Goal: Information Seeking & Learning: Compare options

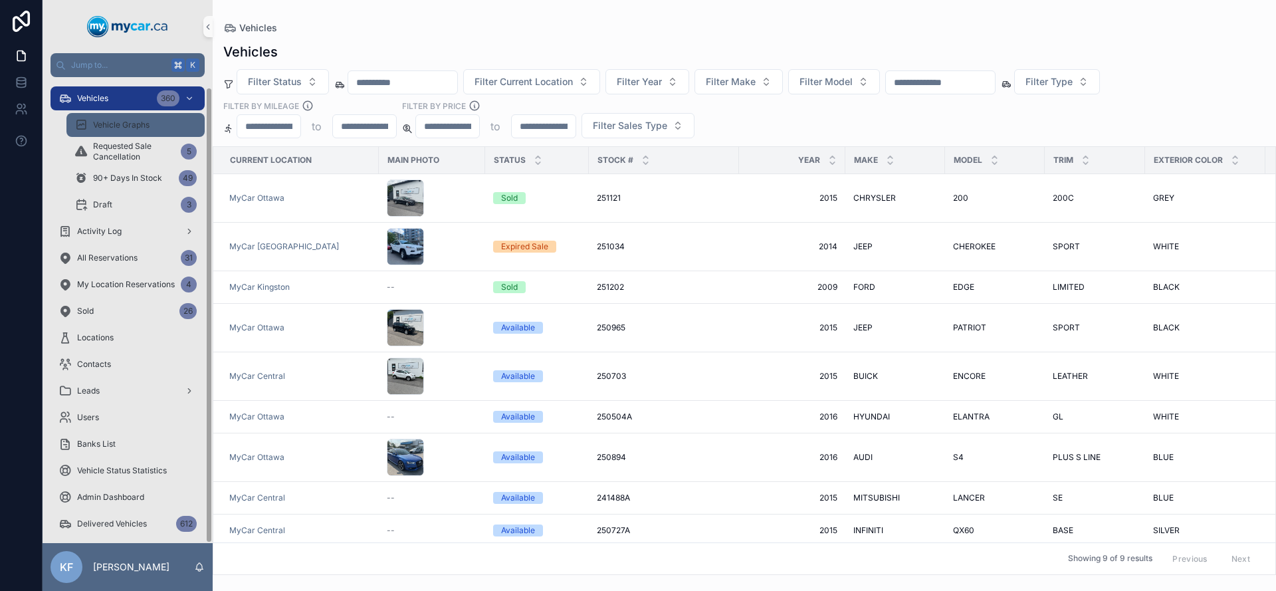
click at [115, 91] on div "Vehicles 360" at bounding box center [127, 98] width 138 height 21
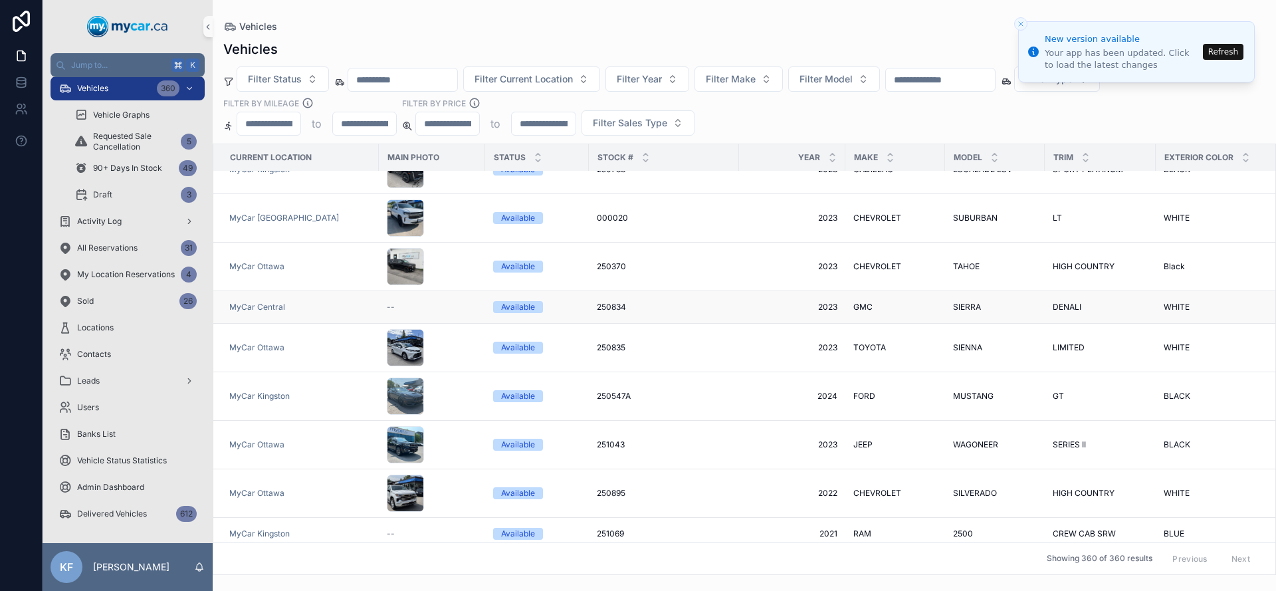
scroll to position [129, 0]
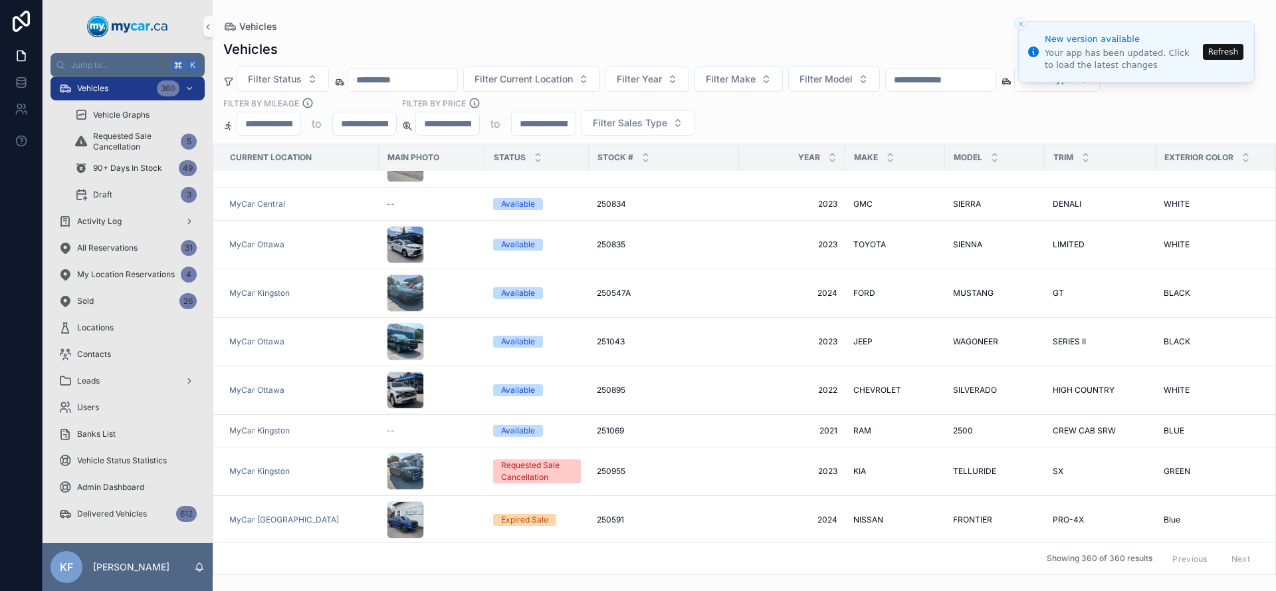
click at [1224, 50] on button "Refresh" at bounding box center [1223, 52] width 41 height 16
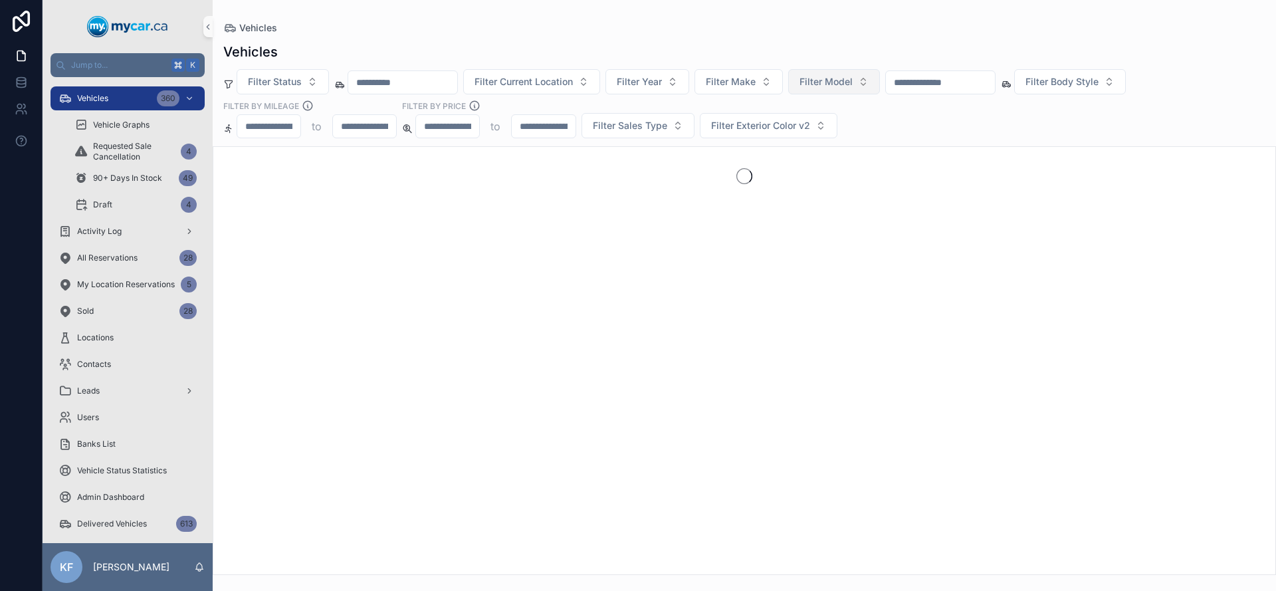
click at [849, 84] on span "Filter Model" at bounding box center [826, 81] width 53 height 13
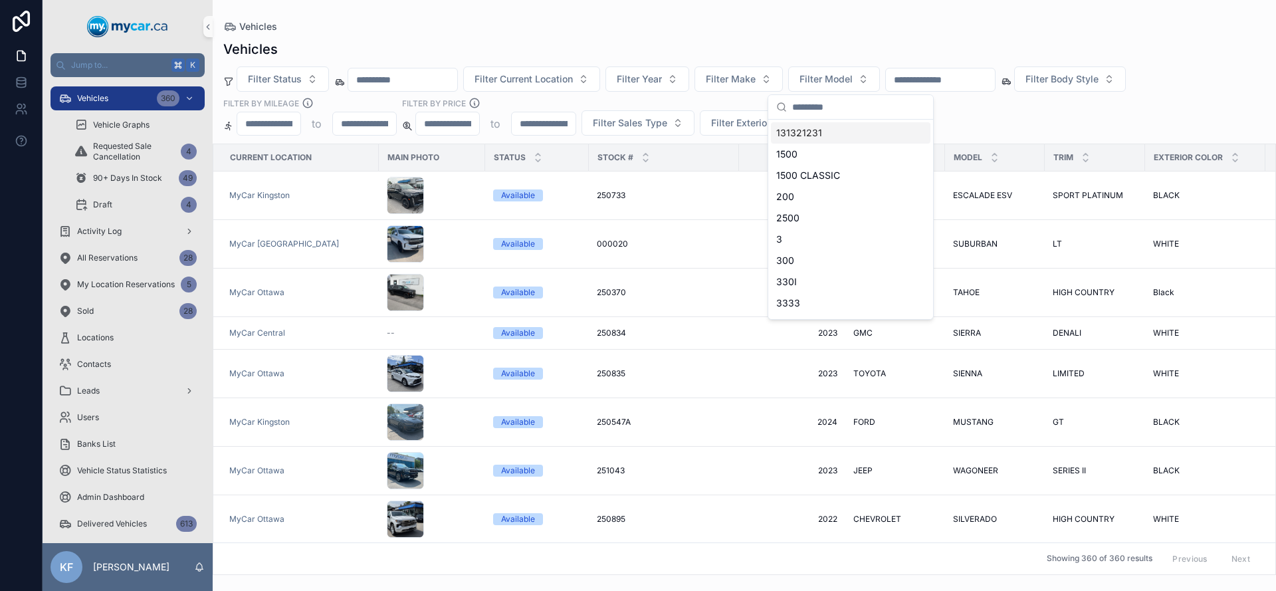
click at [819, 53] on div "Vehicles" at bounding box center [744, 49] width 1042 height 19
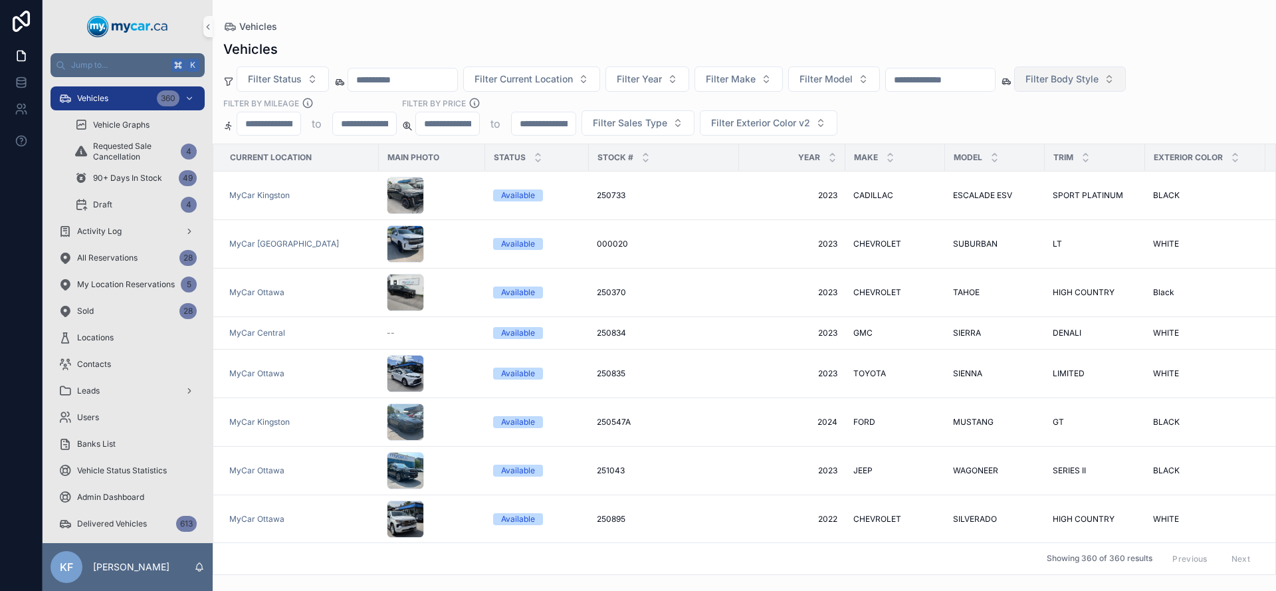
click at [1093, 85] on span "Filter Body Style" at bounding box center [1062, 78] width 73 height 13
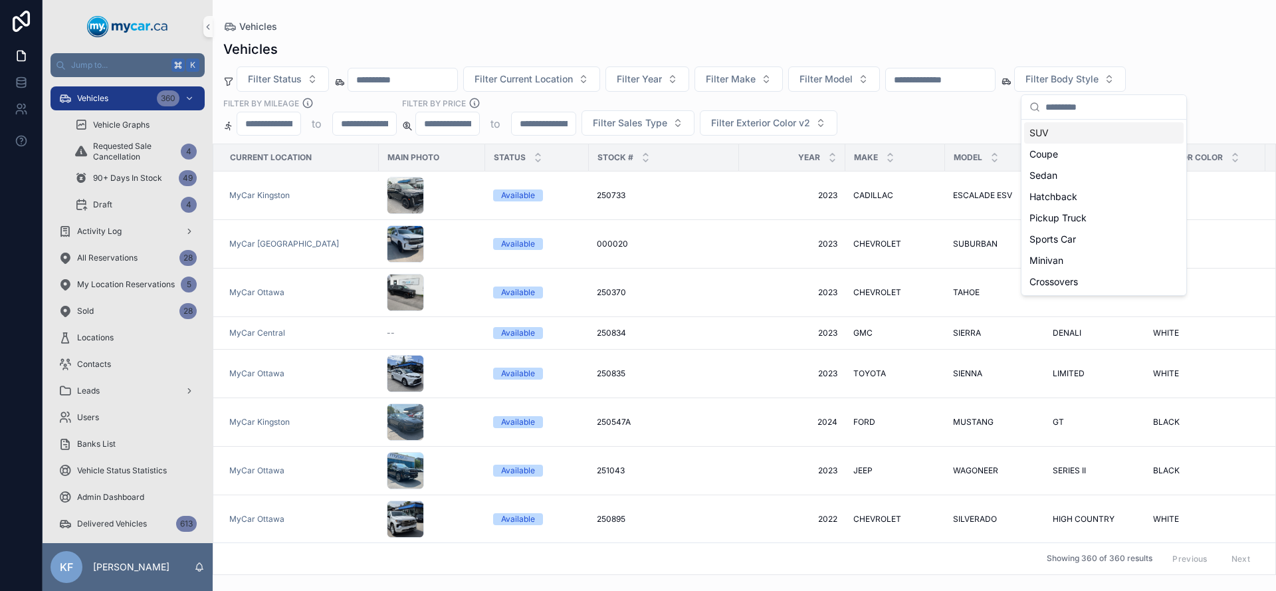
click at [1054, 134] on div "SUV" at bounding box center [1104, 132] width 160 height 21
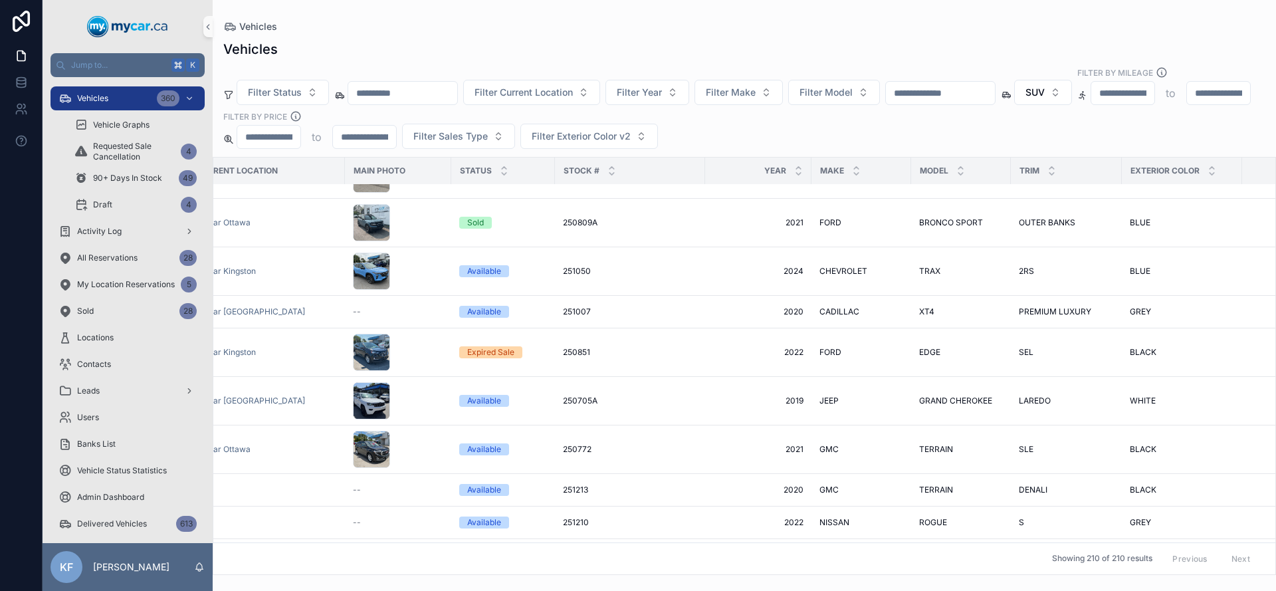
scroll to position [4383, 0]
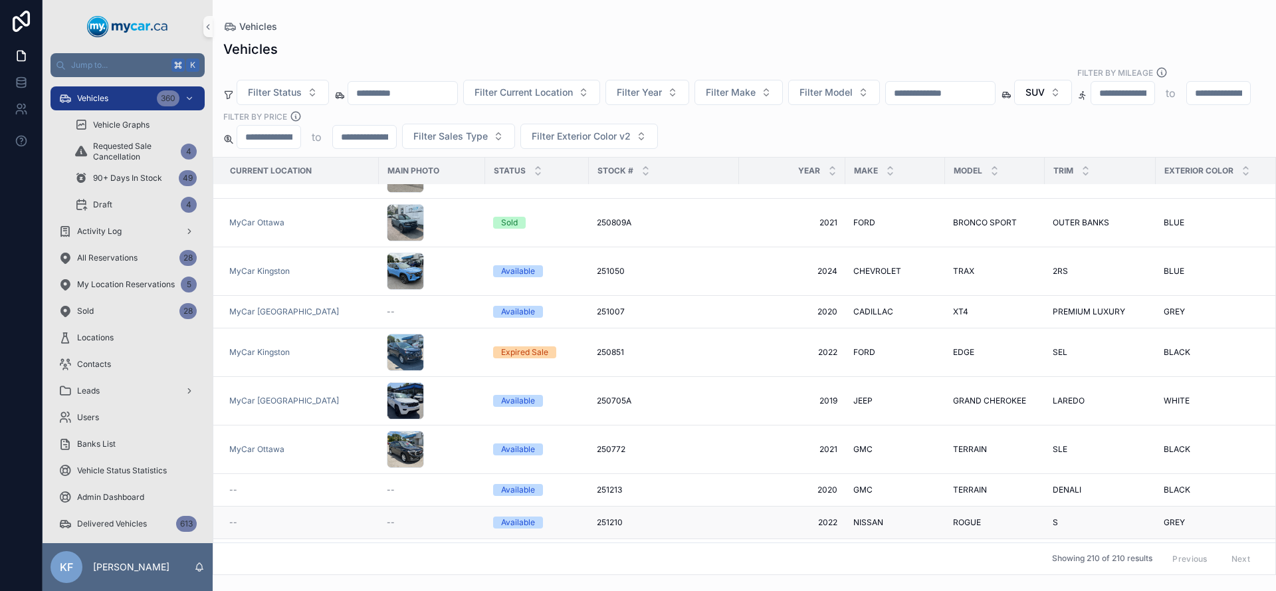
click at [512, 516] on div "Available" at bounding box center [518, 522] width 34 height 12
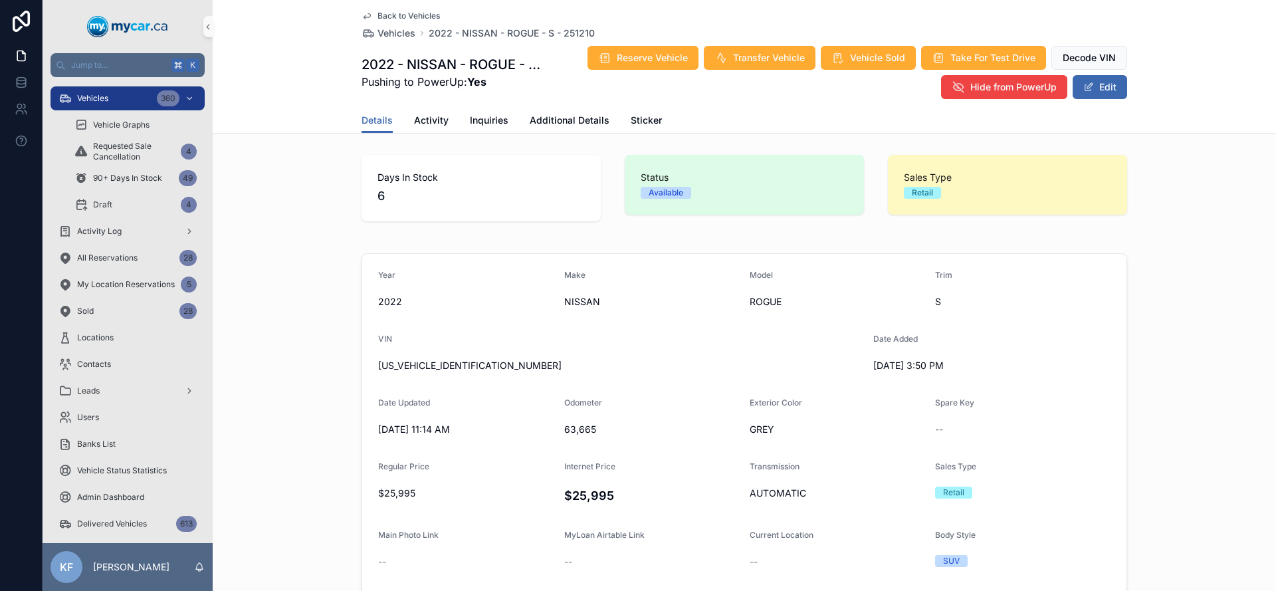
click at [425, 363] on span "5N1AT3AB5NC725706" at bounding box center [620, 365] width 485 height 13
copy span "5N1AT3AB5NC725706"
click at [104, 100] on span "Vehicles" at bounding box center [92, 98] width 31 height 11
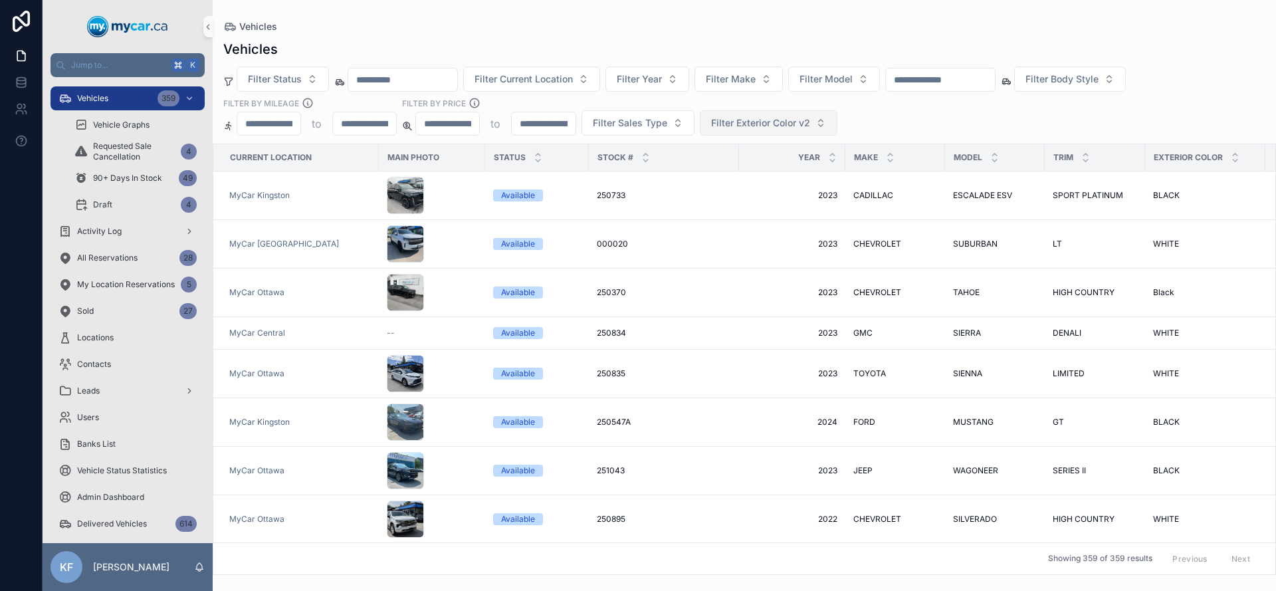
click at [778, 126] on span "Filter Exterior Color v2" at bounding box center [760, 122] width 99 height 13
click at [1011, 117] on div "Filter Status Filter Current Location Filter Year Filter Make Filter Model Filt…" at bounding box center [744, 100] width 1063 height 69
click at [1099, 74] on span "Filter Body Style" at bounding box center [1062, 78] width 73 height 13
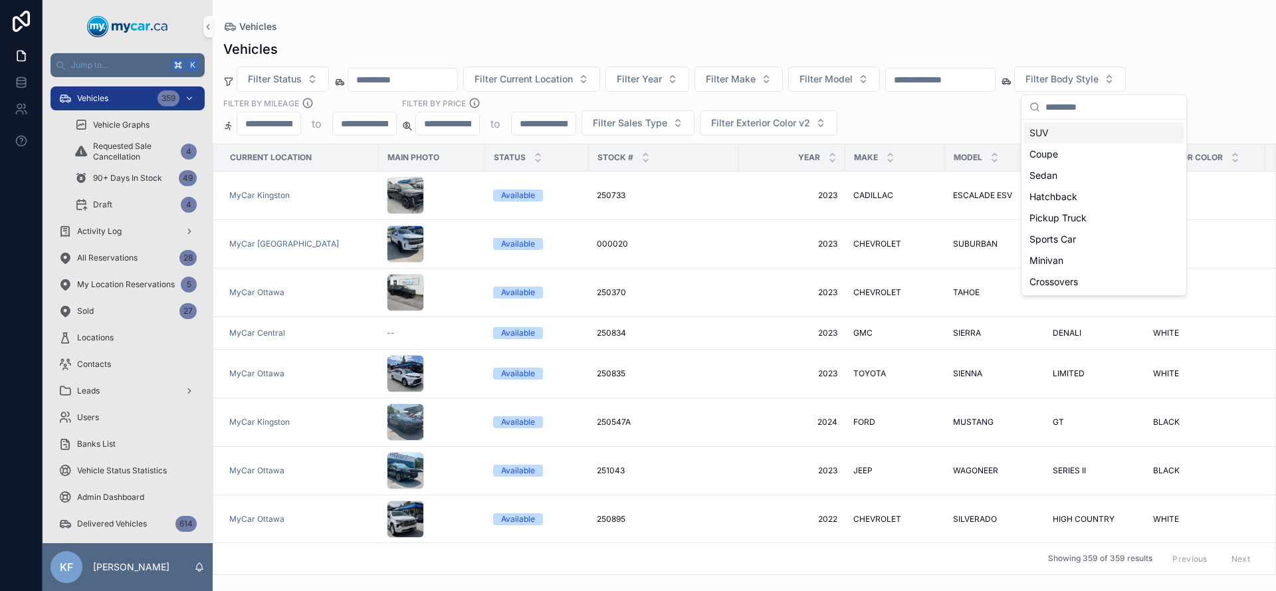
click at [908, 128] on div "Filter Status Filter Current Location Filter Year Filter Make Filter Model Filt…" at bounding box center [744, 100] width 1063 height 69
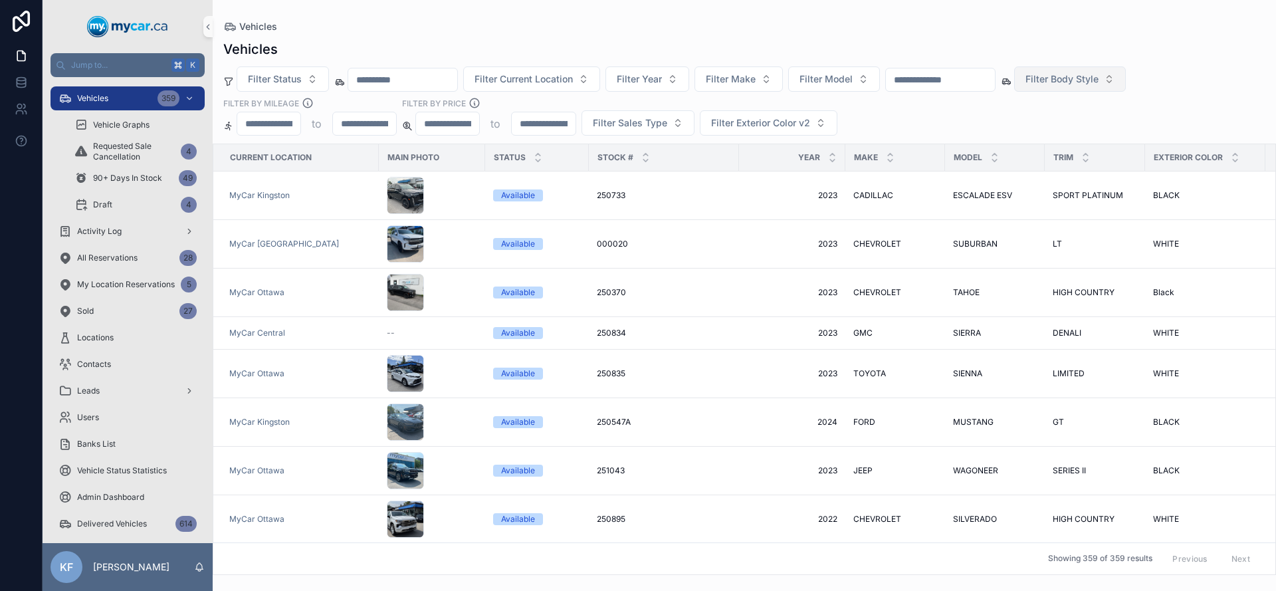
click at [1081, 82] on span "Filter Body Style" at bounding box center [1062, 78] width 73 height 13
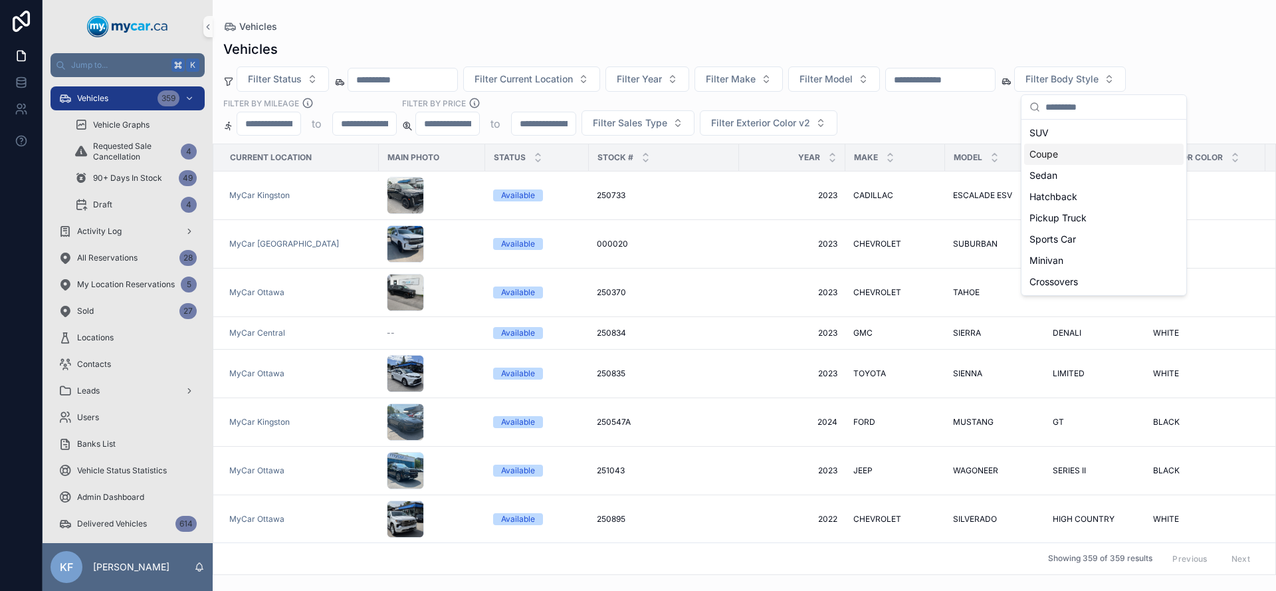
click at [946, 124] on div "Filter Status Filter Current Location Filter Year Filter Make Filter Model Filt…" at bounding box center [744, 100] width 1063 height 69
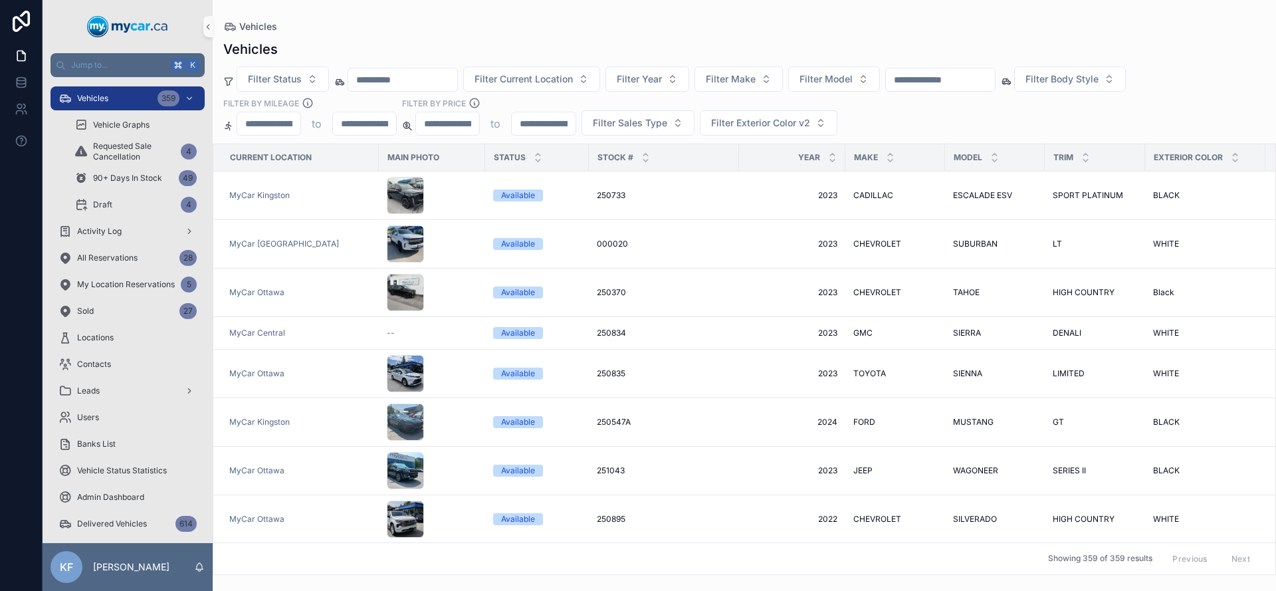
click at [543, 127] on input "number" at bounding box center [543, 123] width 63 height 19
type input "*****"
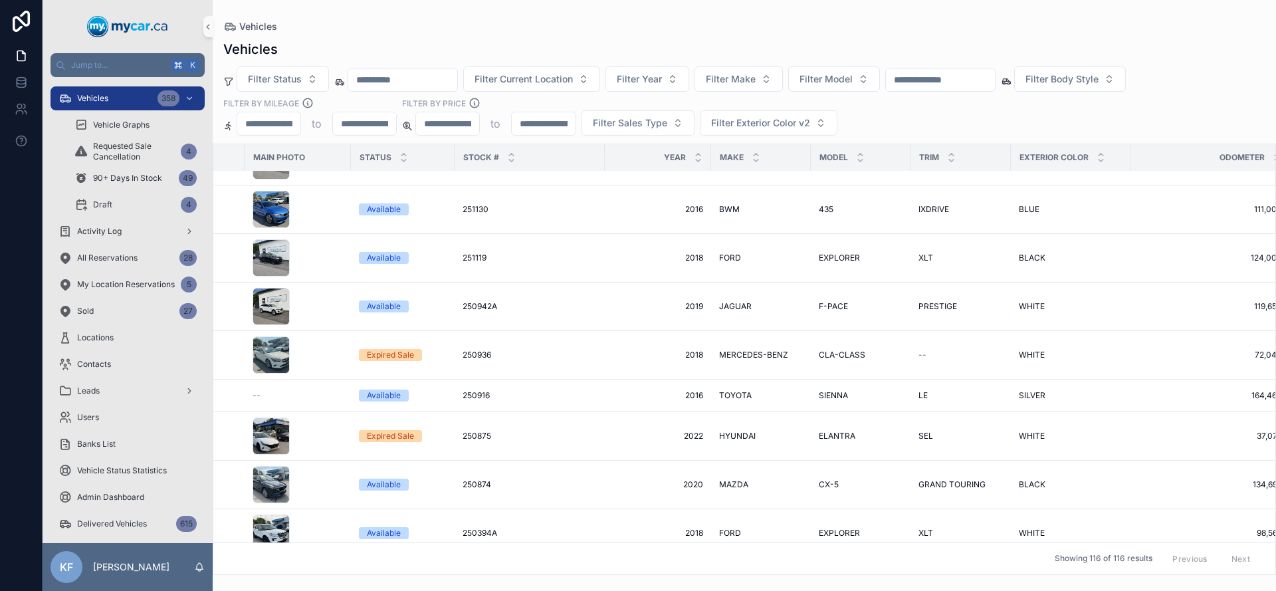
scroll to position [716, 0]
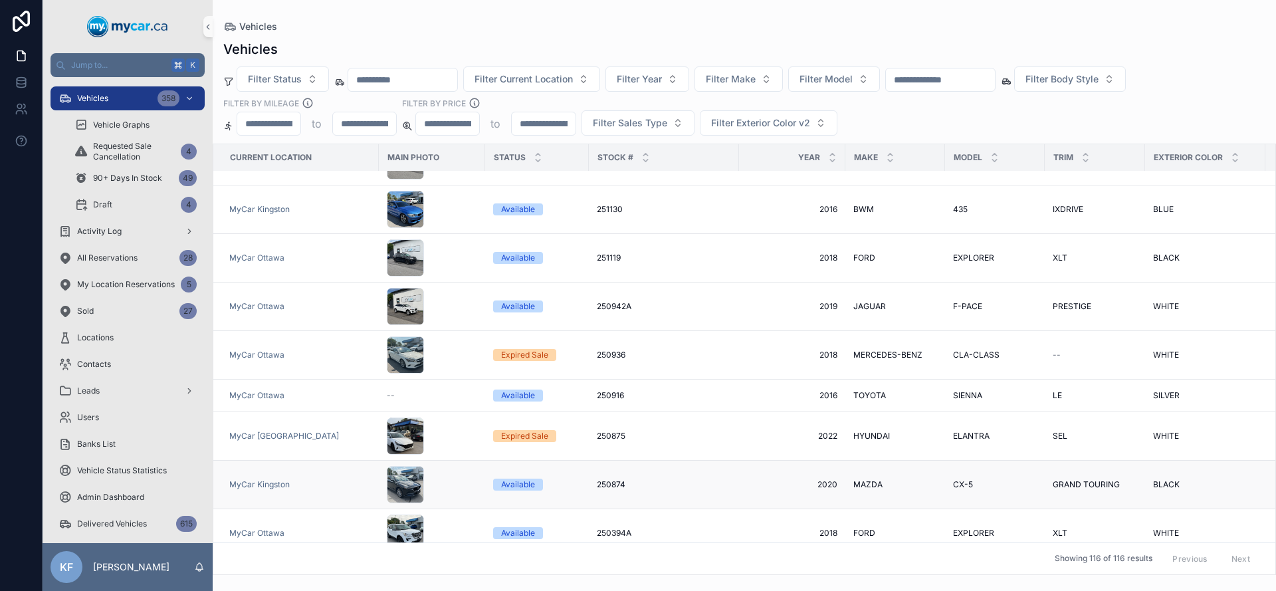
type input "*****"
click at [518, 479] on div "Available" at bounding box center [518, 485] width 34 height 12
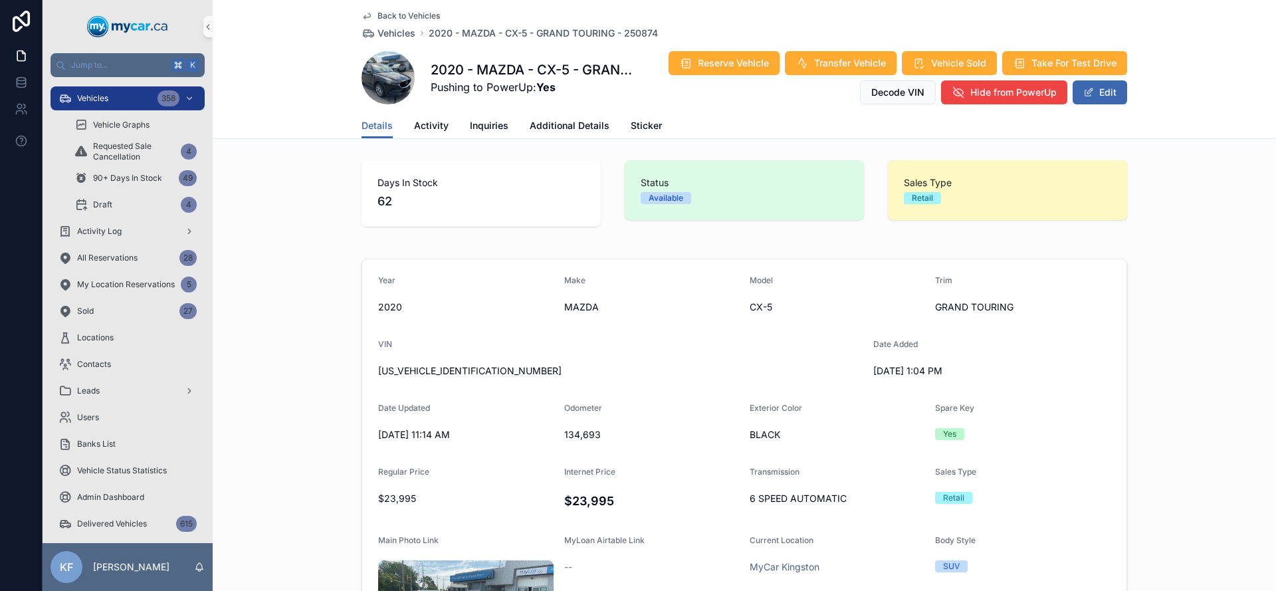
click at [419, 368] on span "JM3KFBDM4L0755762" at bounding box center [620, 370] width 485 height 13
copy span "JM3KFBDM4L0755762"
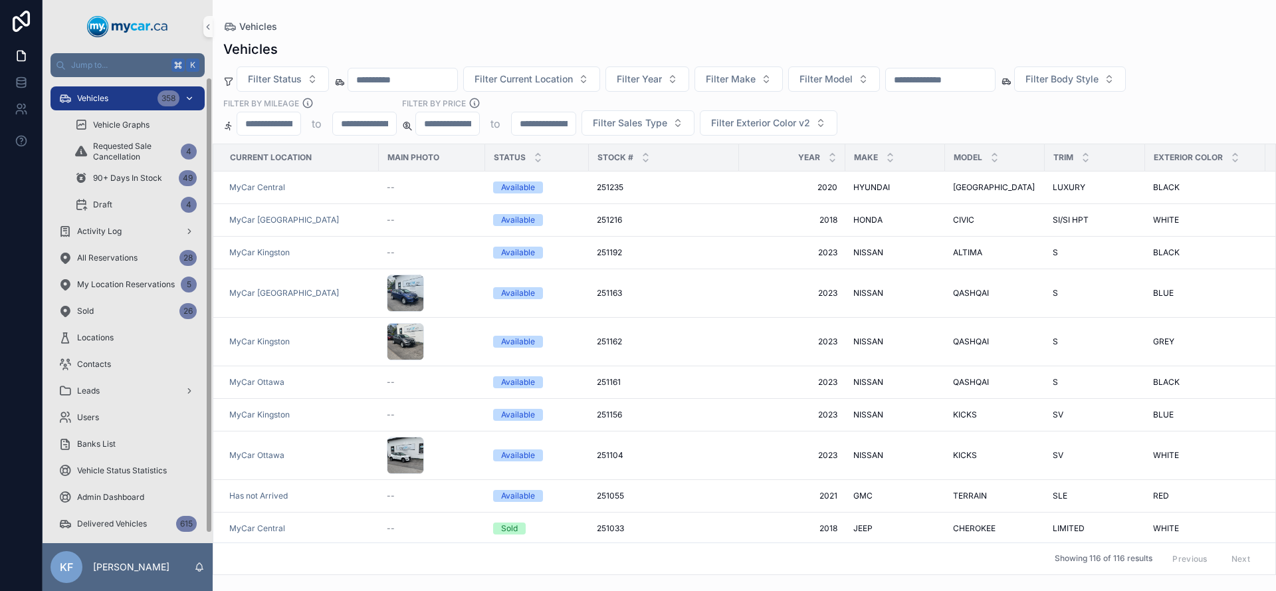
click at [124, 97] on div "Vehicles 358" at bounding box center [127, 98] width 138 height 21
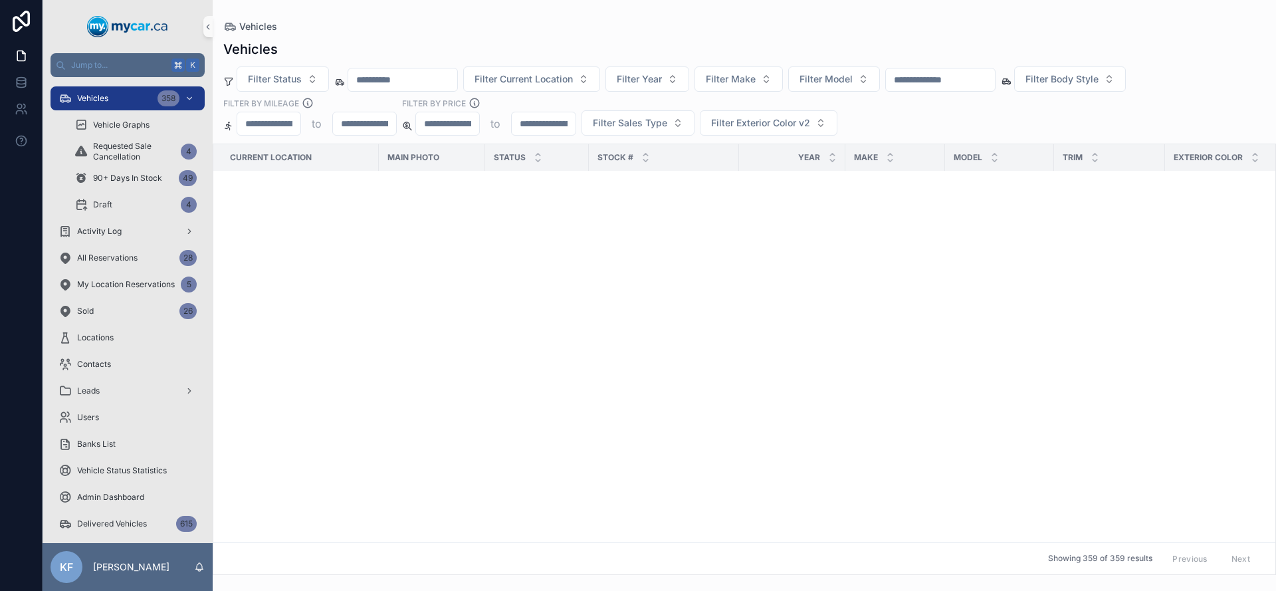
scroll to position [3336, 0]
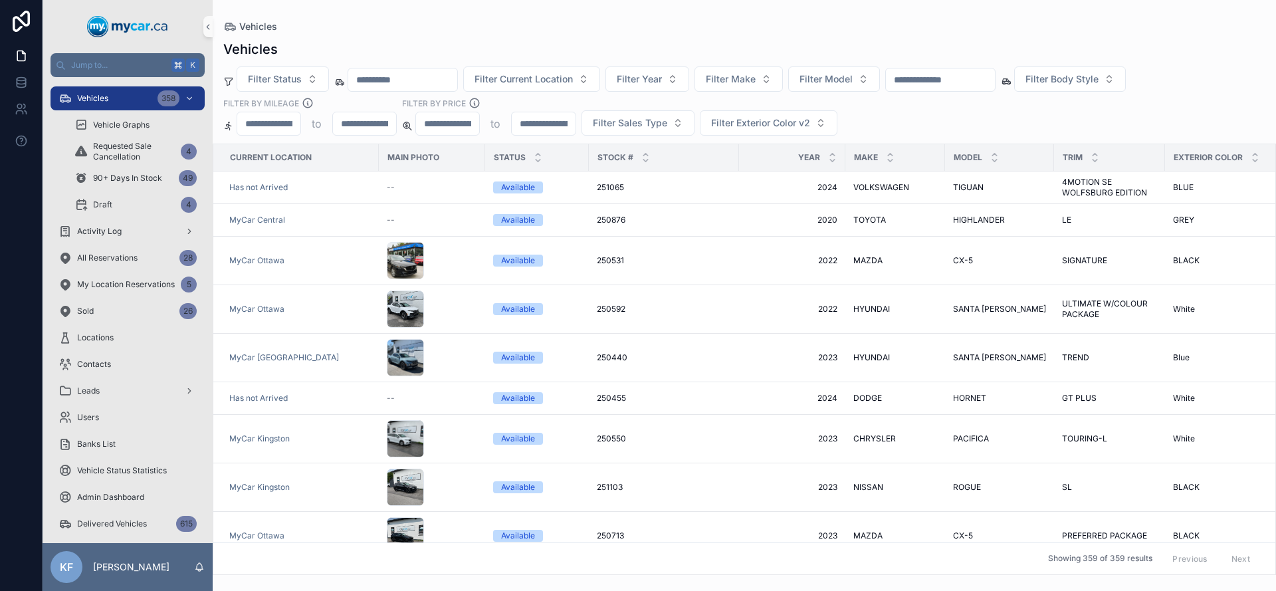
click at [561, 124] on input "*****" at bounding box center [543, 123] width 63 height 19
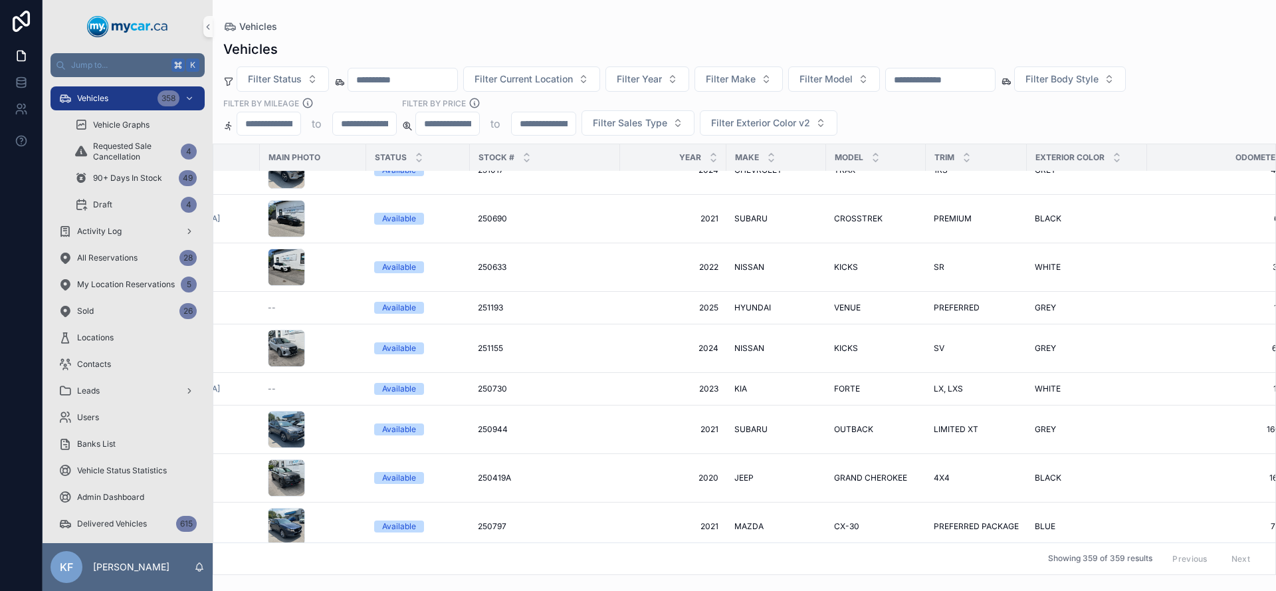
scroll to position [7816, 0]
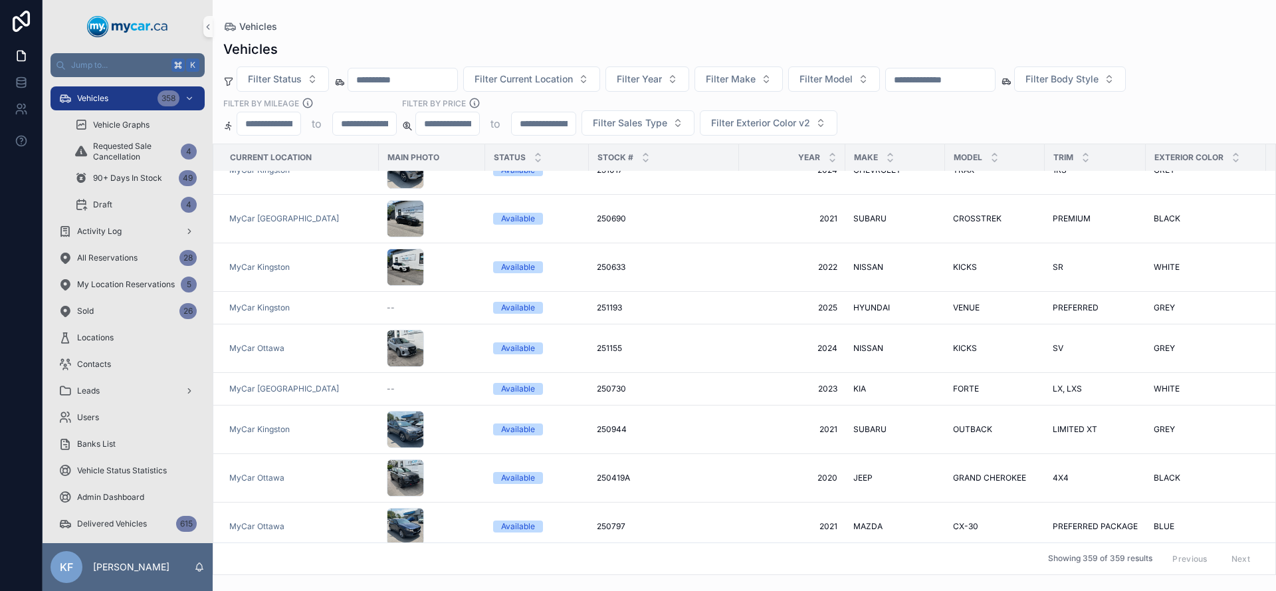
click at [527, 561] on div "Available" at bounding box center [518, 567] width 34 height 12
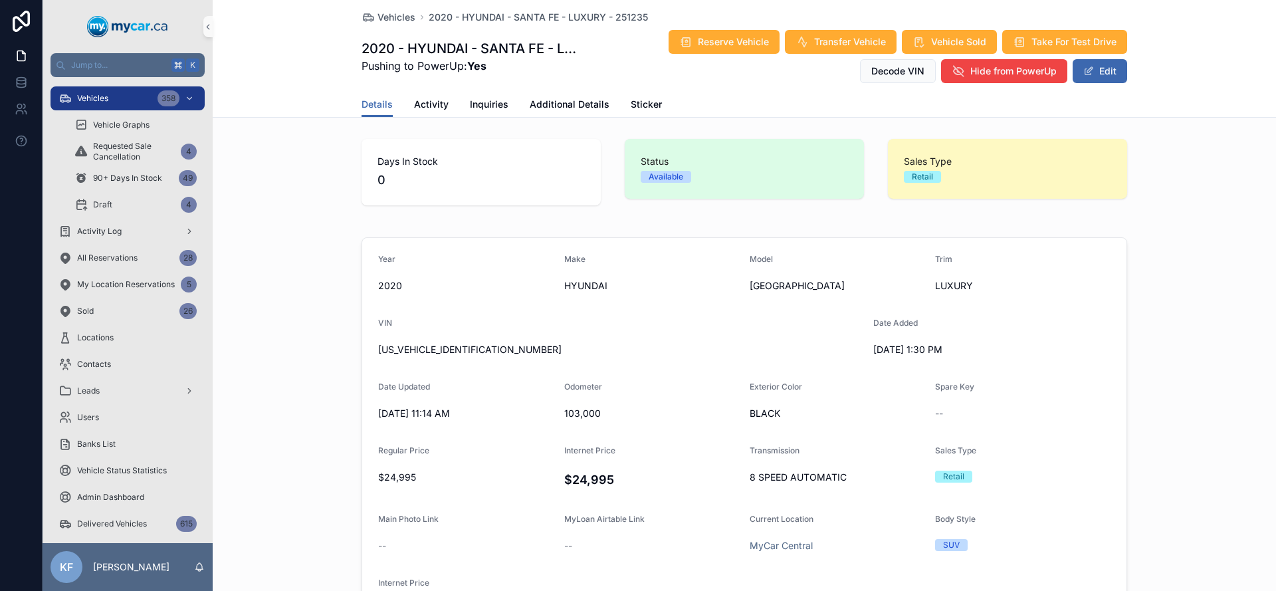
click at [427, 348] on span "5NMS3CAA0LH139283" at bounding box center [620, 349] width 485 height 13
click at [404, 348] on span "5NMS3CAA0LH139283" at bounding box center [620, 349] width 485 height 13
copy span "5NMS3CAA0LH139283"
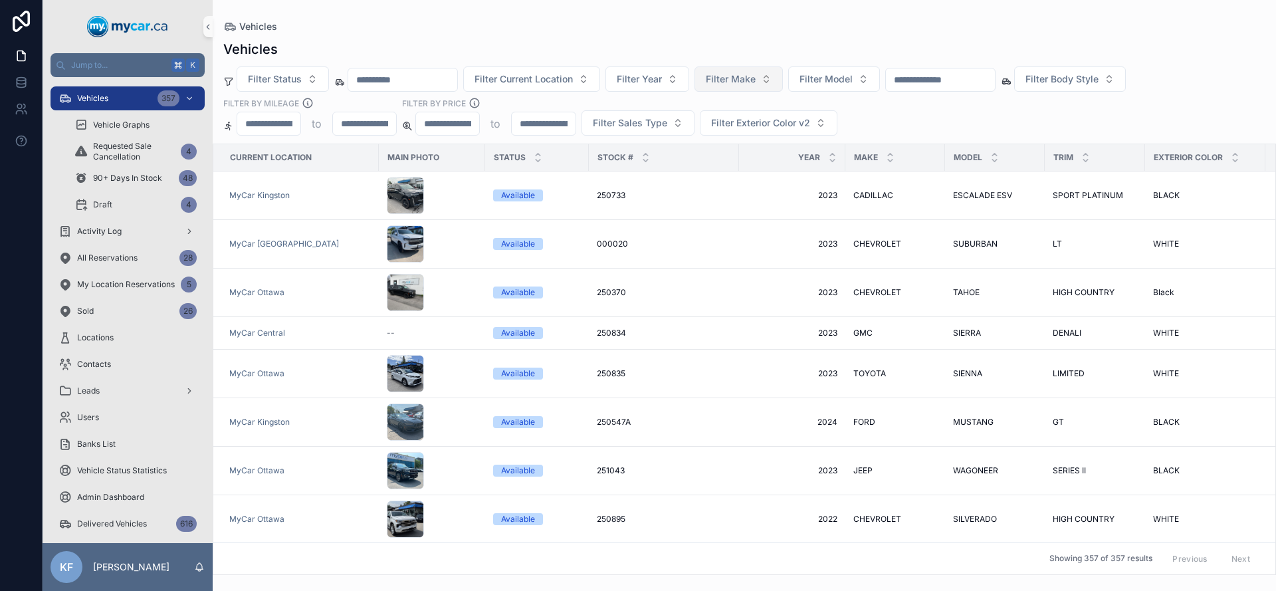
click at [753, 83] on span "Filter Make" at bounding box center [731, 78] width 50 height 13
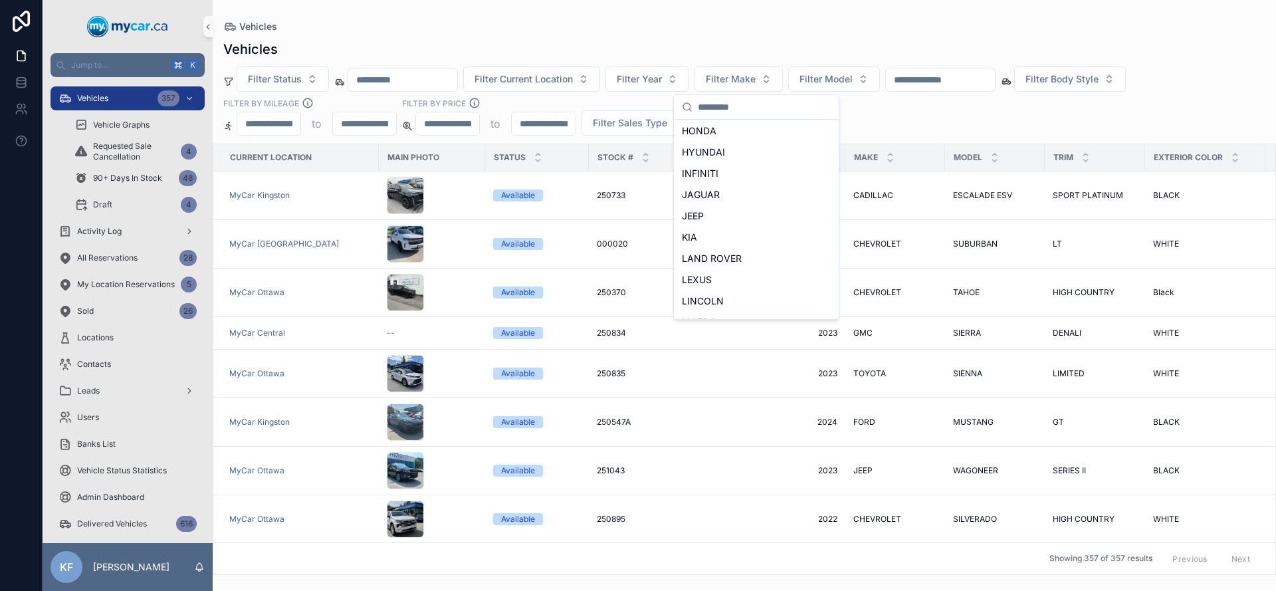
scroll to position [312, 0]
click at [722, 144] on span "HYUNDAI" at bounding box center [703, 139] width 43 height 13
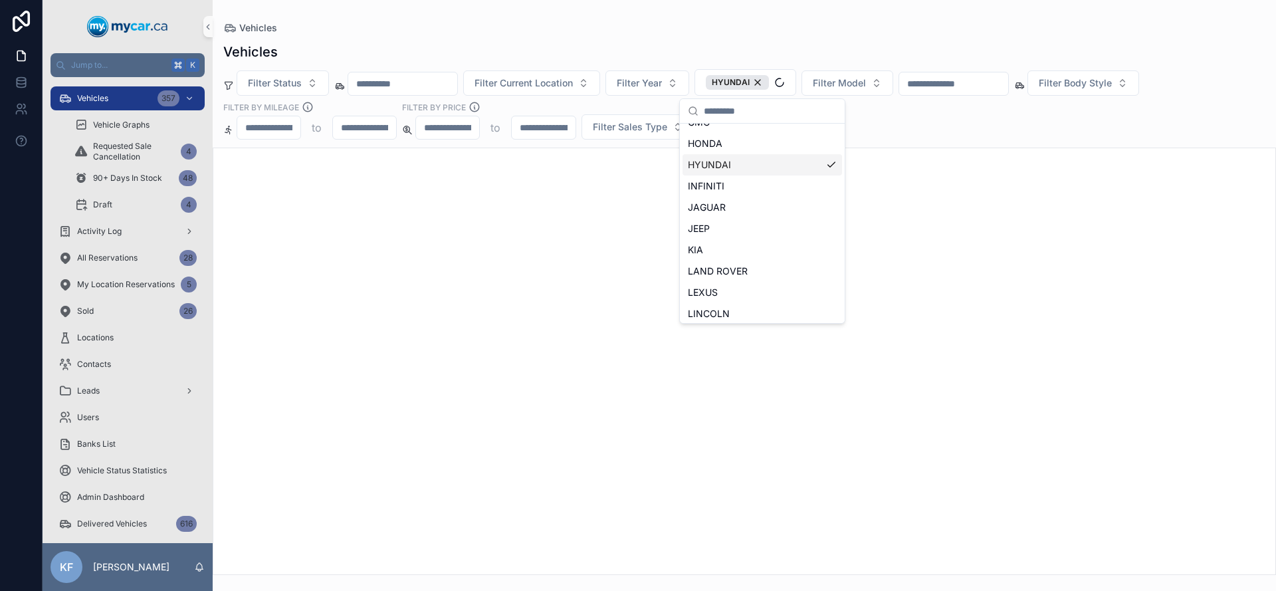
scroll to position [334, 0]
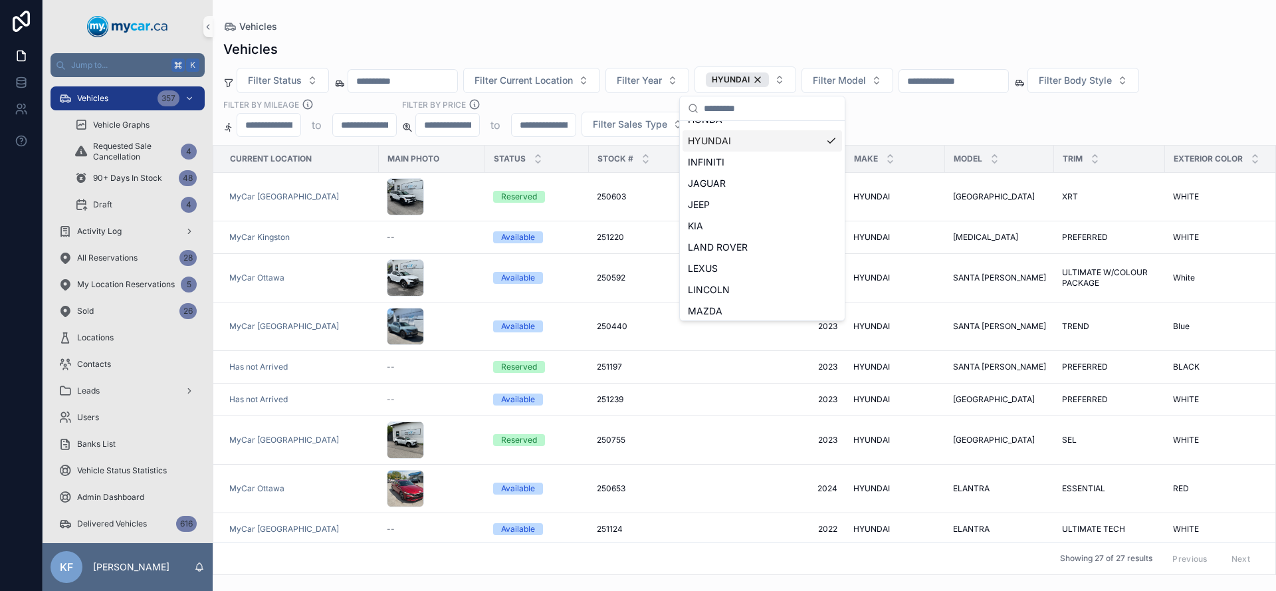
click at [756, 37] on div "Vehicles Filter Status Filter Current Location Filter Year HYUNDAI Filter Model…" at bounding box center [744, 303] width 1063 height 543
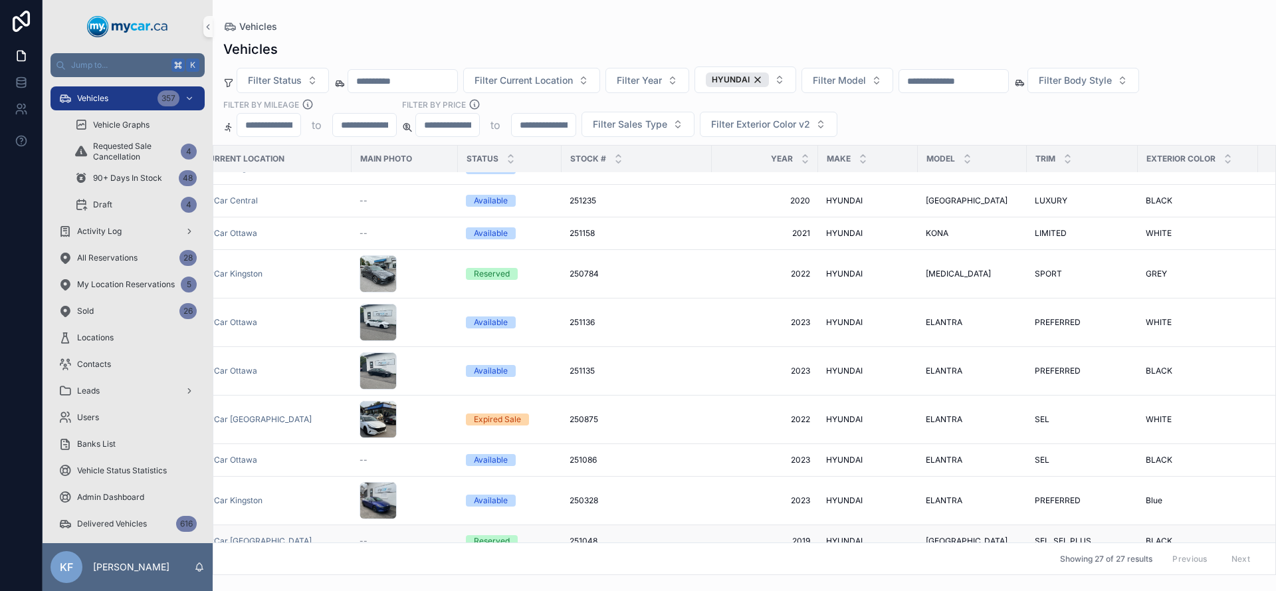
scroll to position [433, 0]
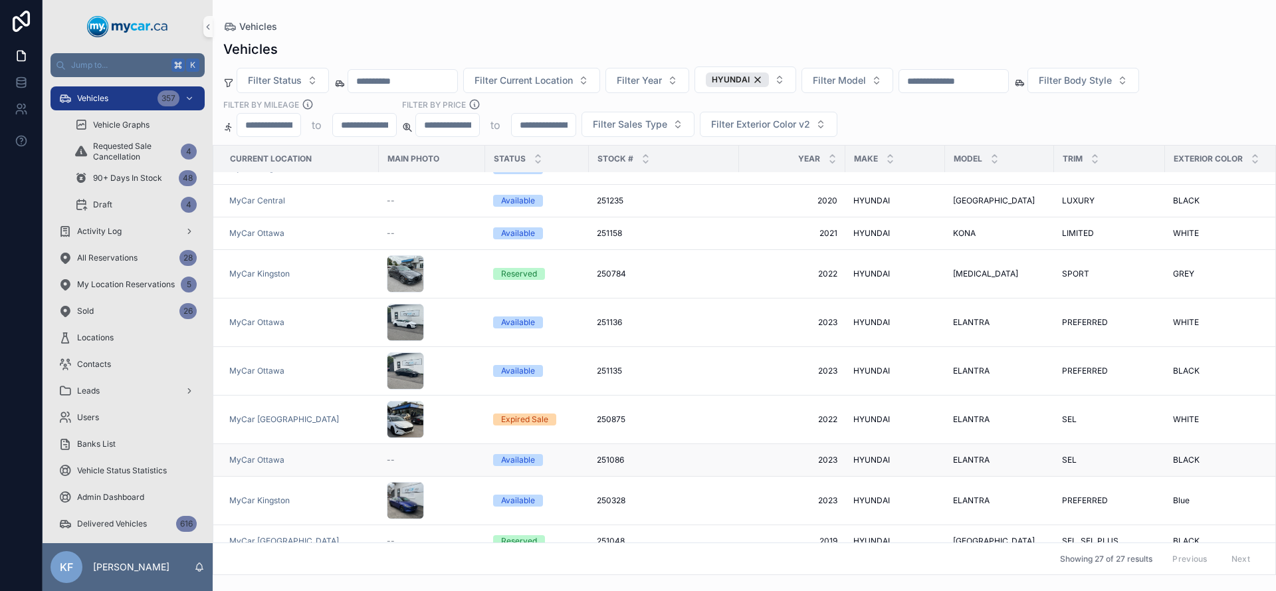
click at [506, 454] on div "Available" at bounding box center [518, 460] width 34 height 12
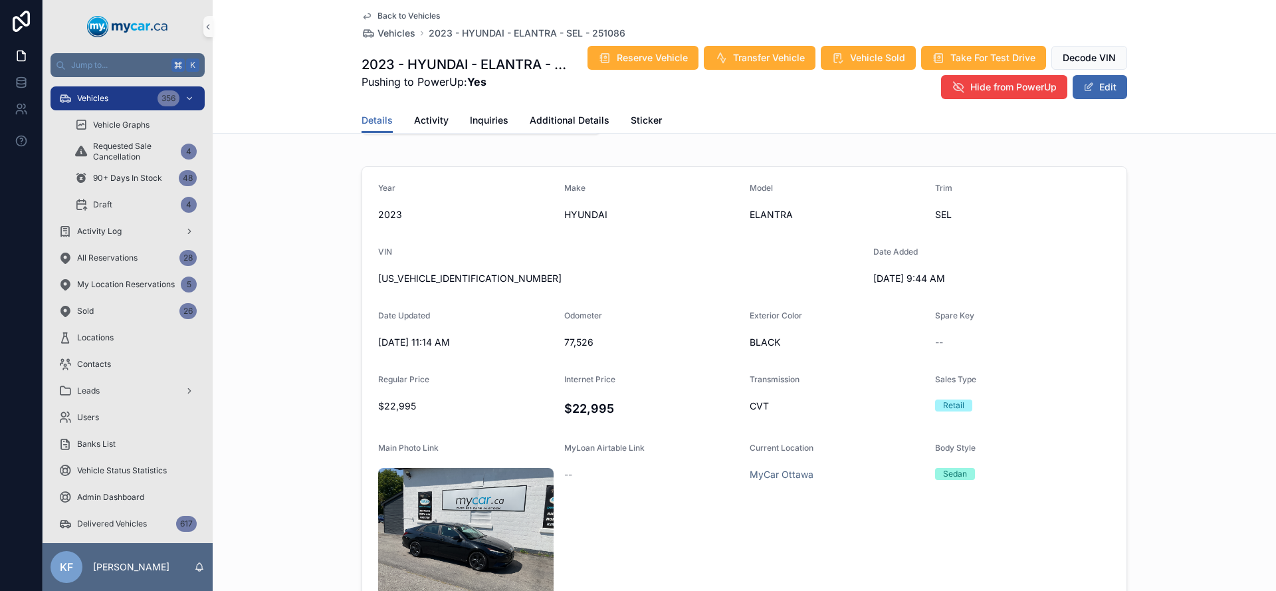
scroll to position [25, 0]
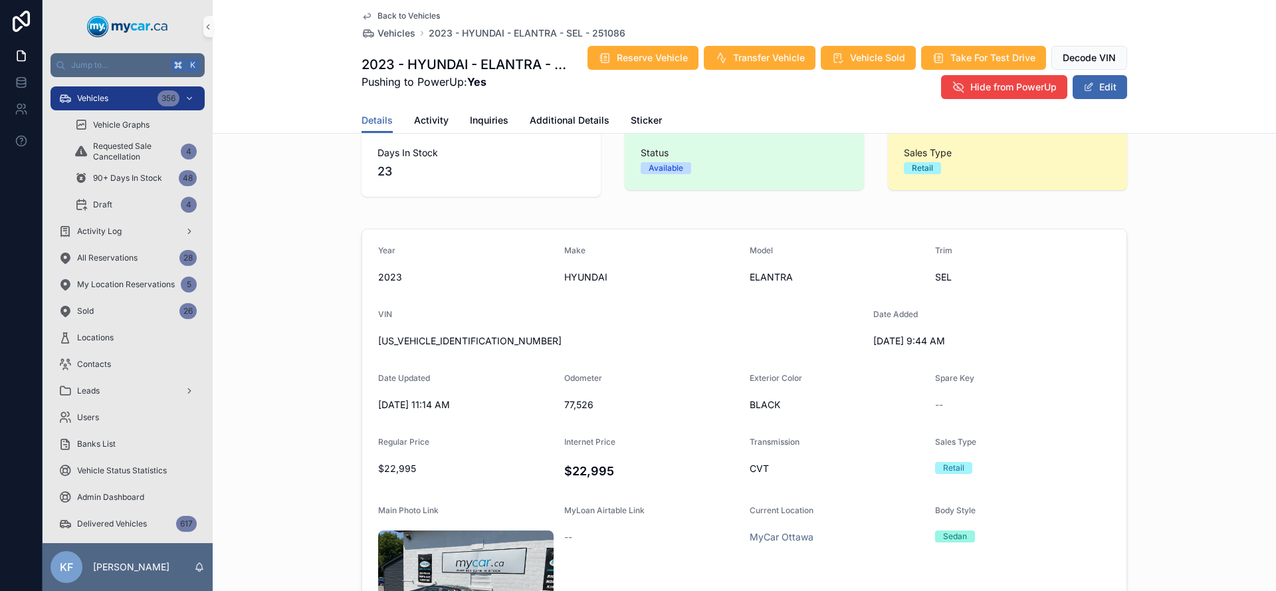
click at [412, 342] on span "KMHLM4AG3PU573574" at bounding box center [620, 340] width 485 height 13
copy span "KMHLM4AG3PU573574"
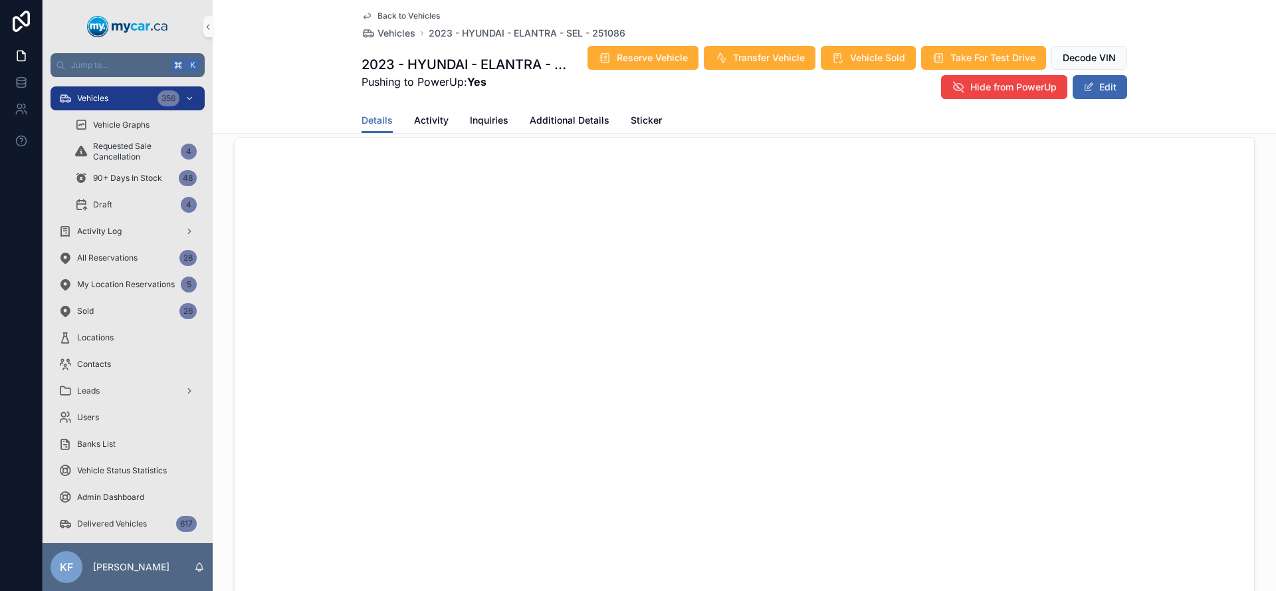
scroll to position [0, 0]
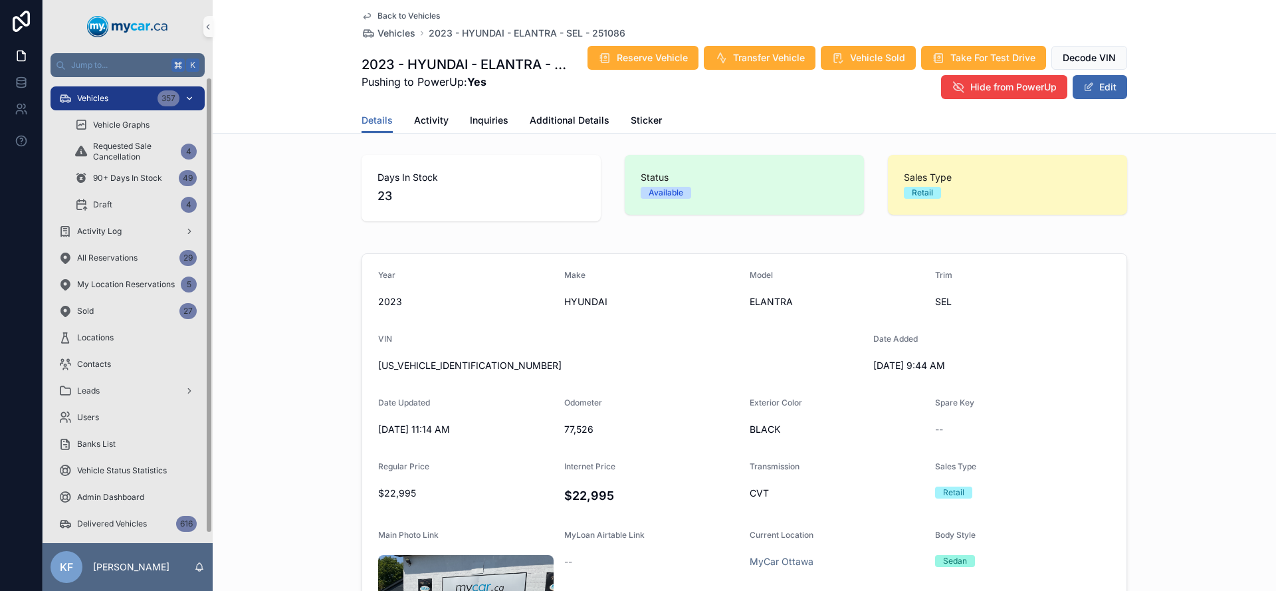
click at [97, 100] on span "Vehicles" at bounding box center [92, 98] width 31 height 11
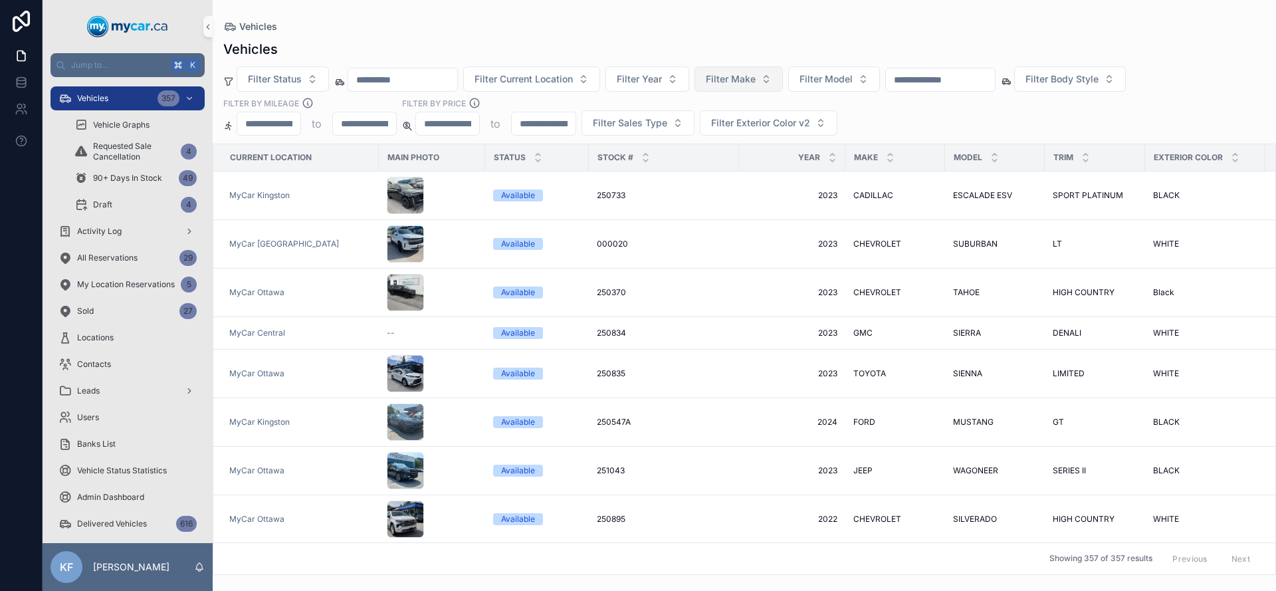
click at [756, 82] on span "Filter Make" at bounding box center [731, 78] width 50 height 13
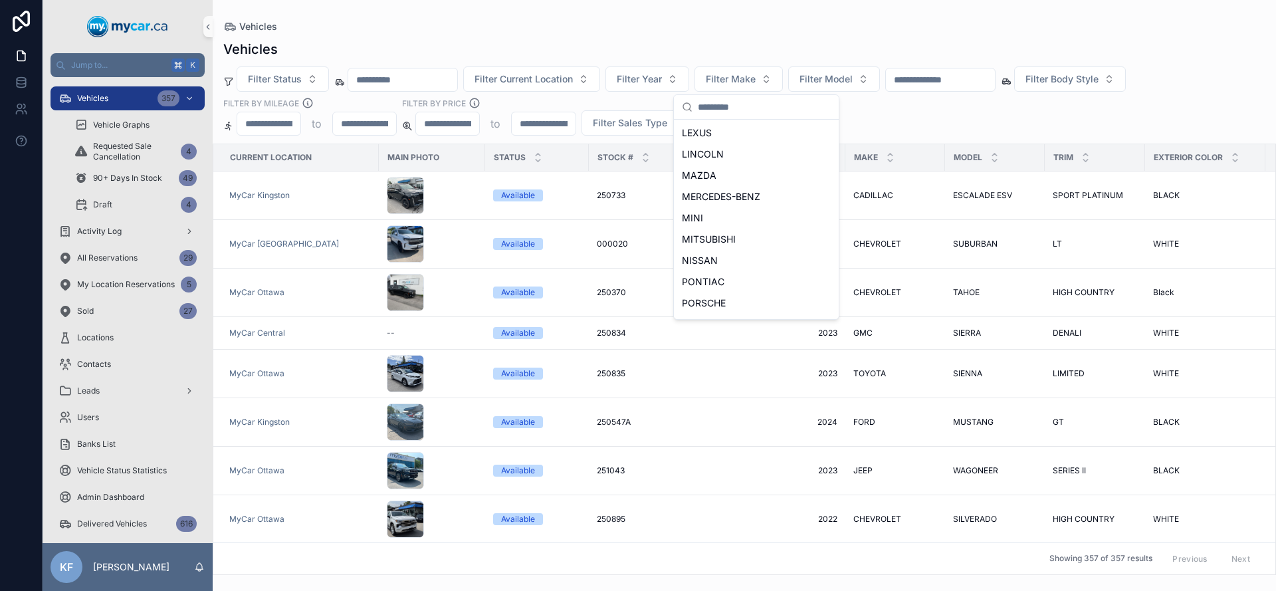
scroll to position [635, 0]
click at [717, 266] on span "TOYOTA" at bounding box center [701, 263] width 39 height 13
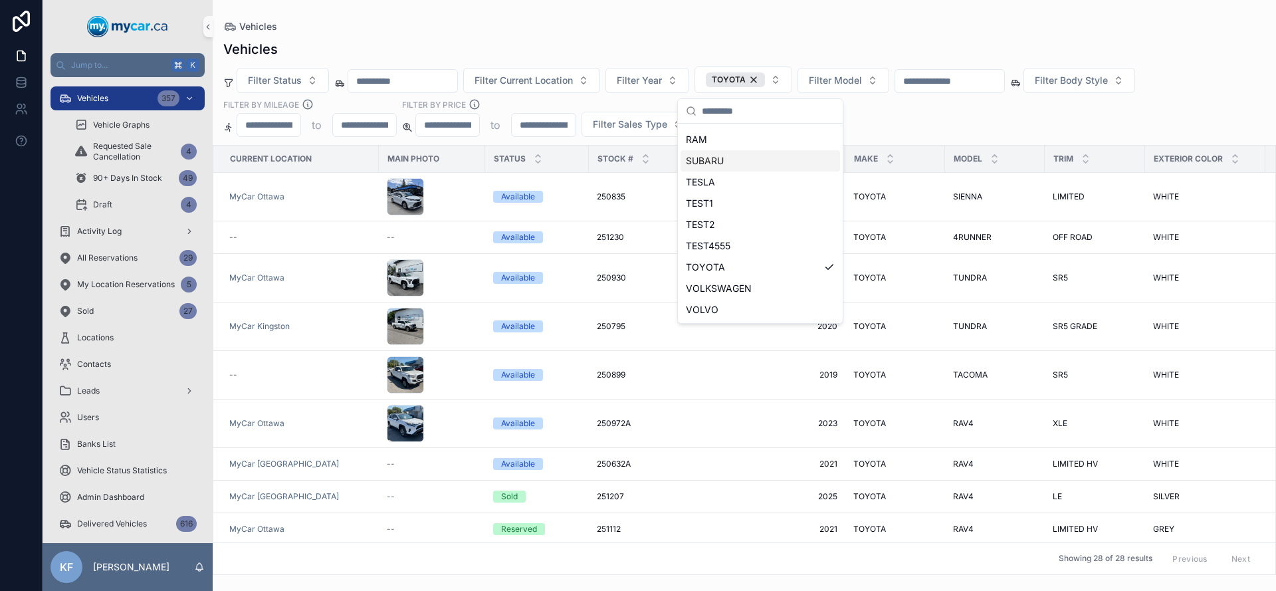
click at [651, 31] on div "Vehicles" at bounding box center [744, 26] width 1042 height 11
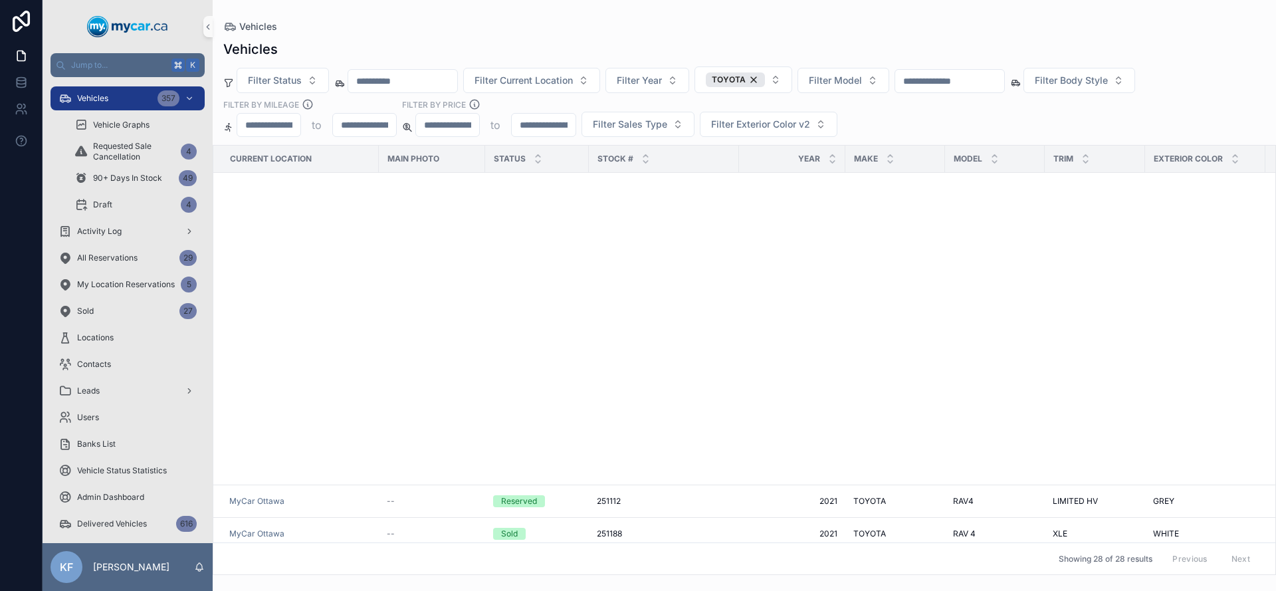
scroll to position [695, 0]
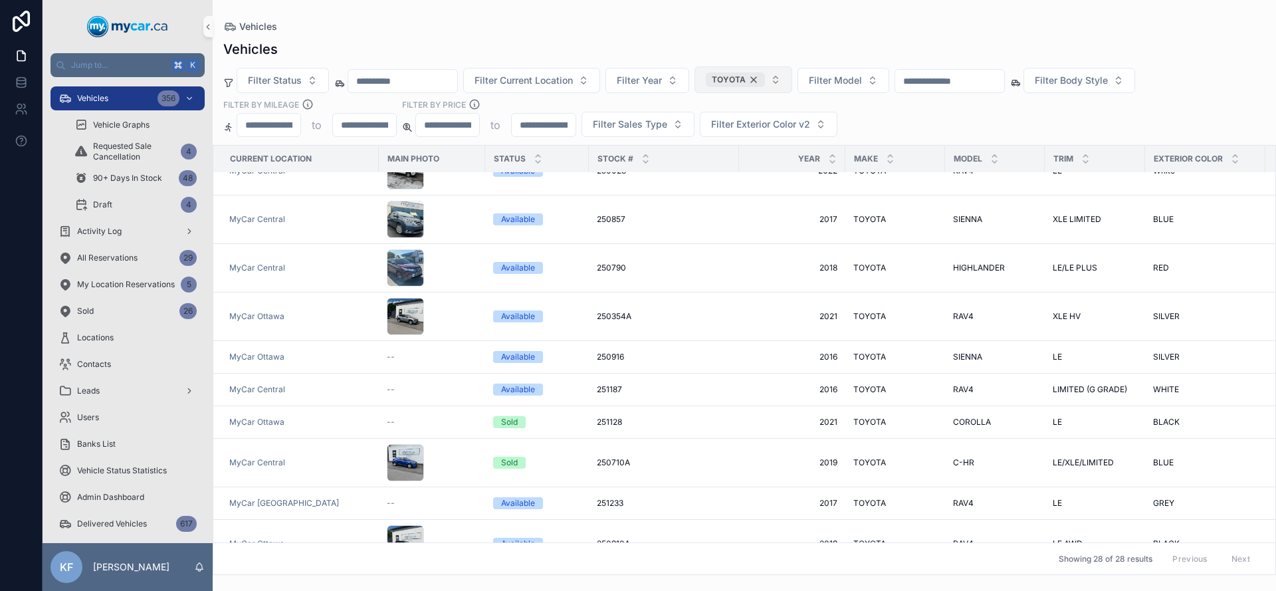
click at [765, 79] on div "TOYOTA" at bounding box center [735, 79] width 59 height 15
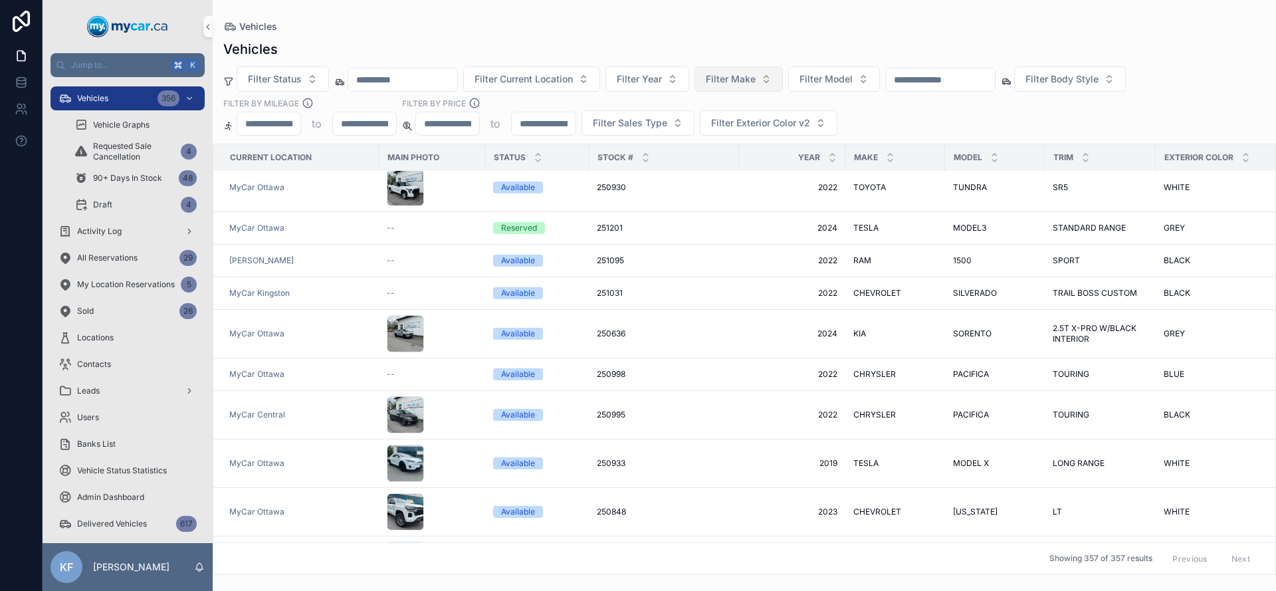
scroll to position [720, 0]
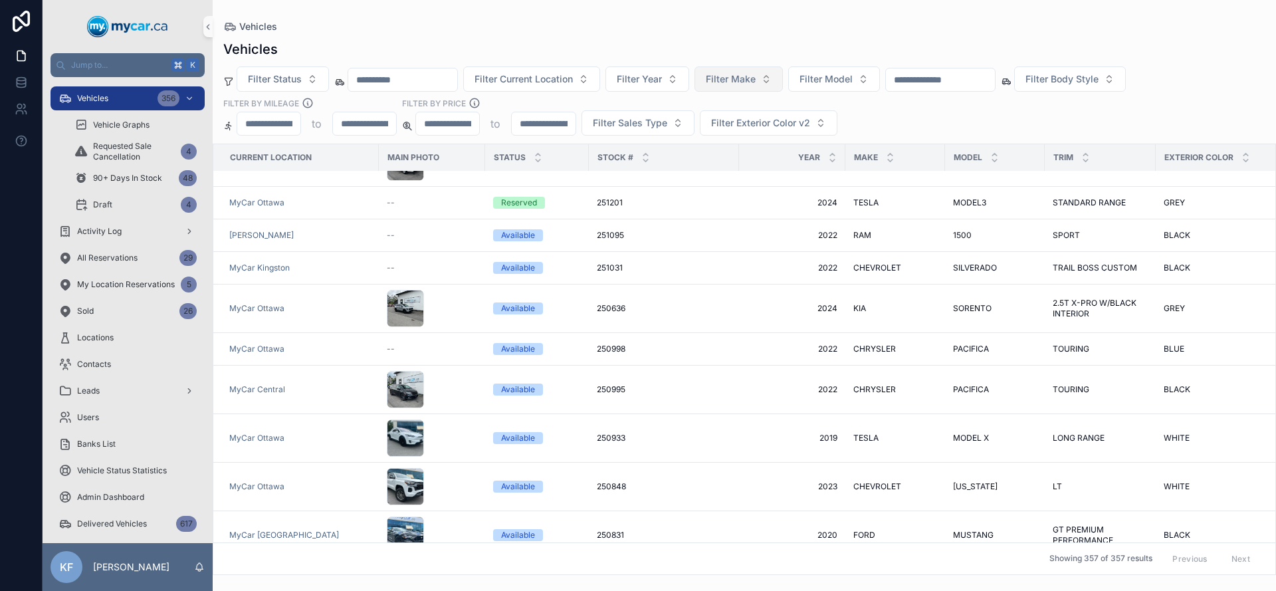
click at [739, 80] on span "Filter Make" at bounding box center [731, 78] width 50 height 13
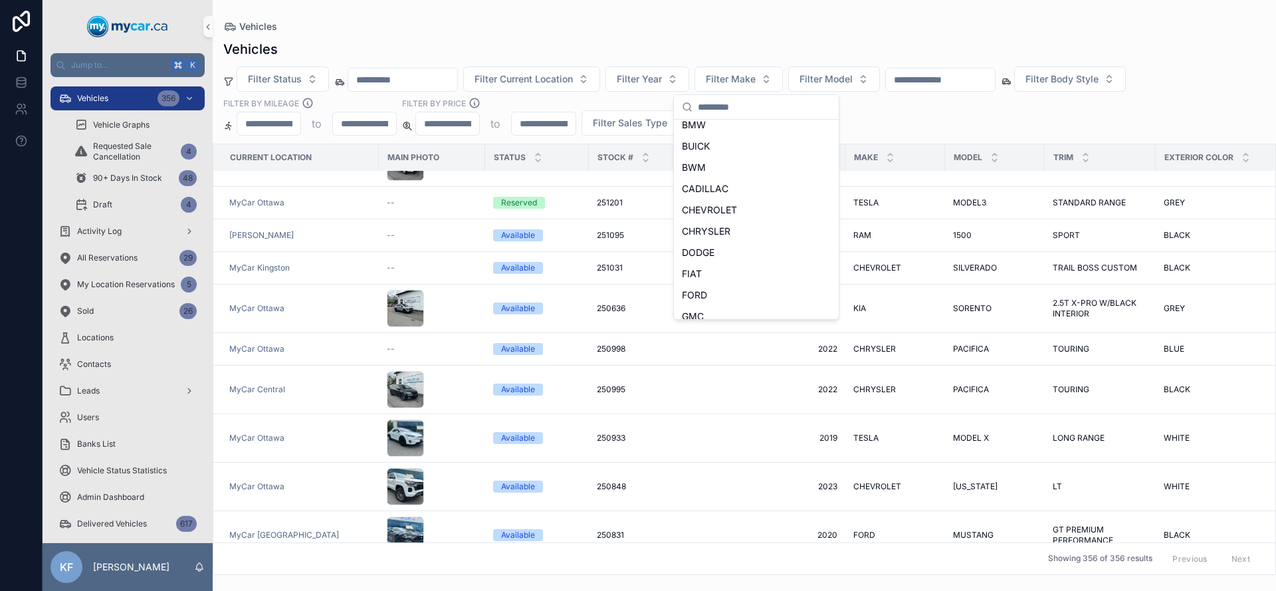
scroll to position [142, 0]
click at [717, 305] on span "HYUNDAI" at bounding box center [703, 309] width 43 height 13
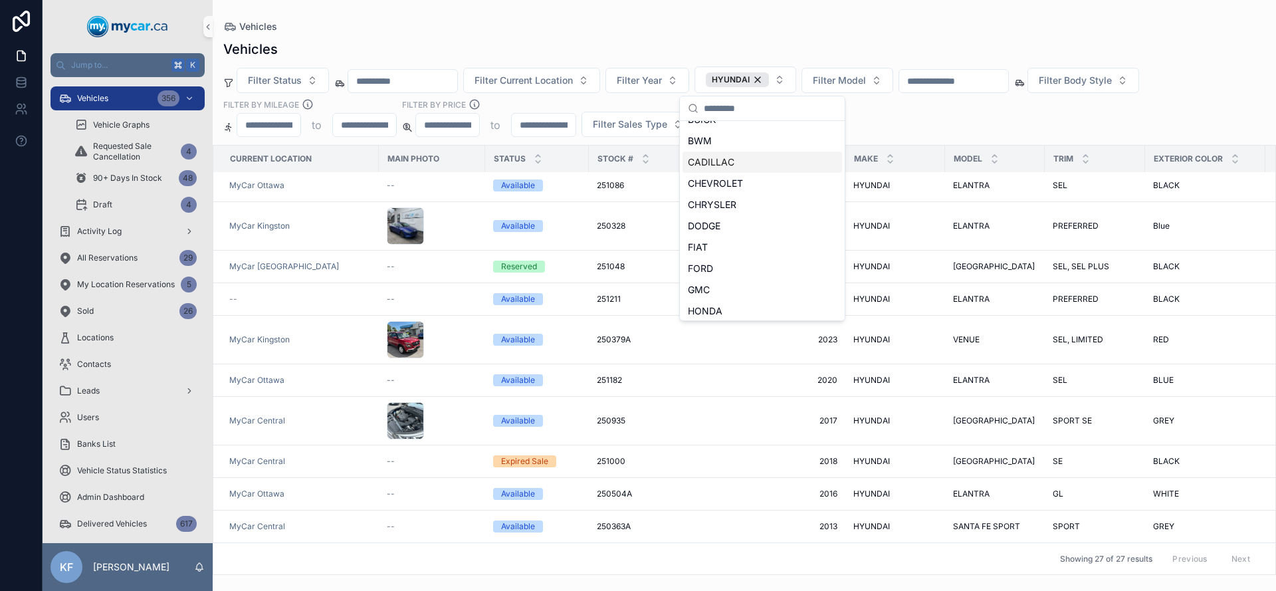
scroll to position [163, 0]
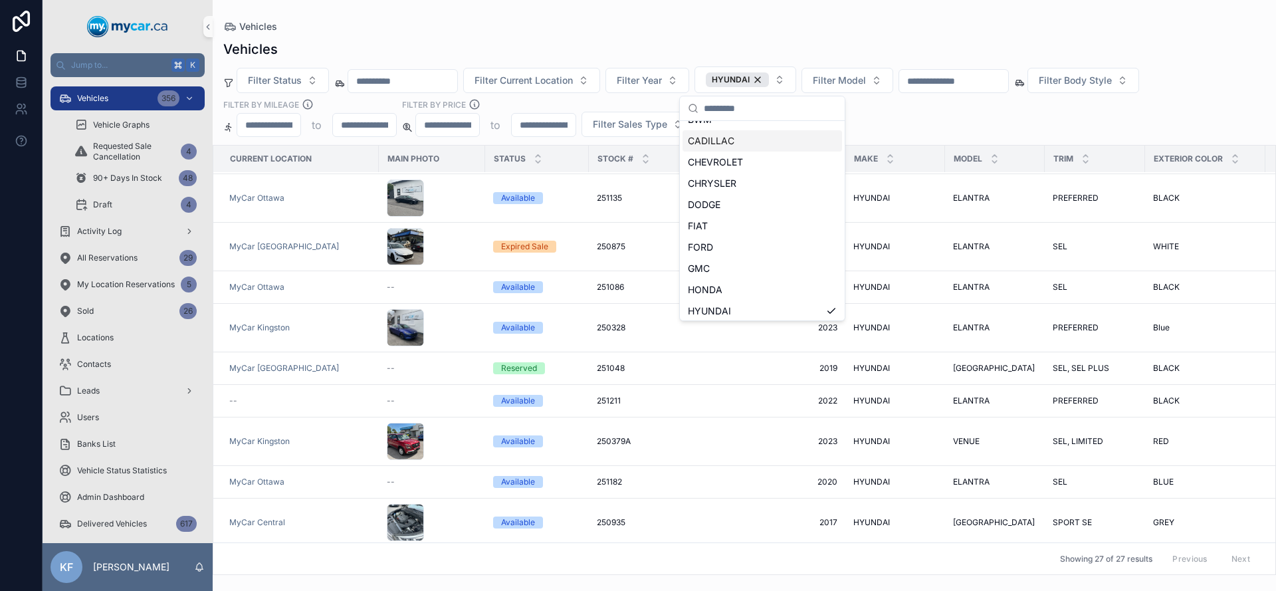
click at [775, 51] on div "Vehicles" at bounding box center [744, 49] width 1042 height 19
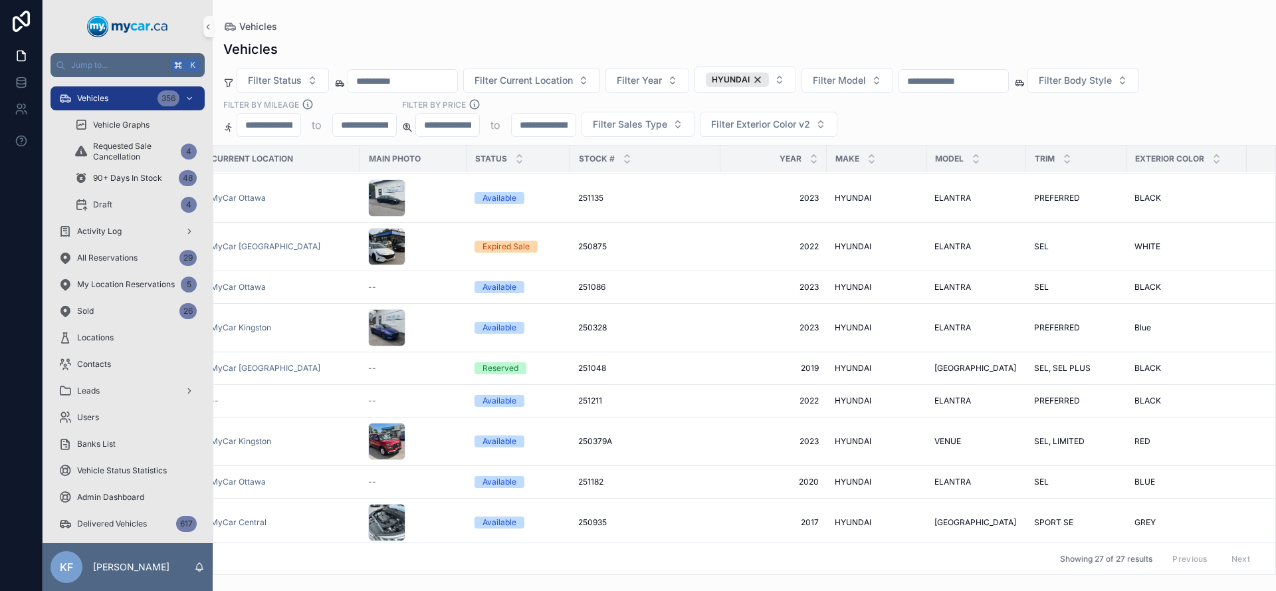
scroll to position [621, 0]
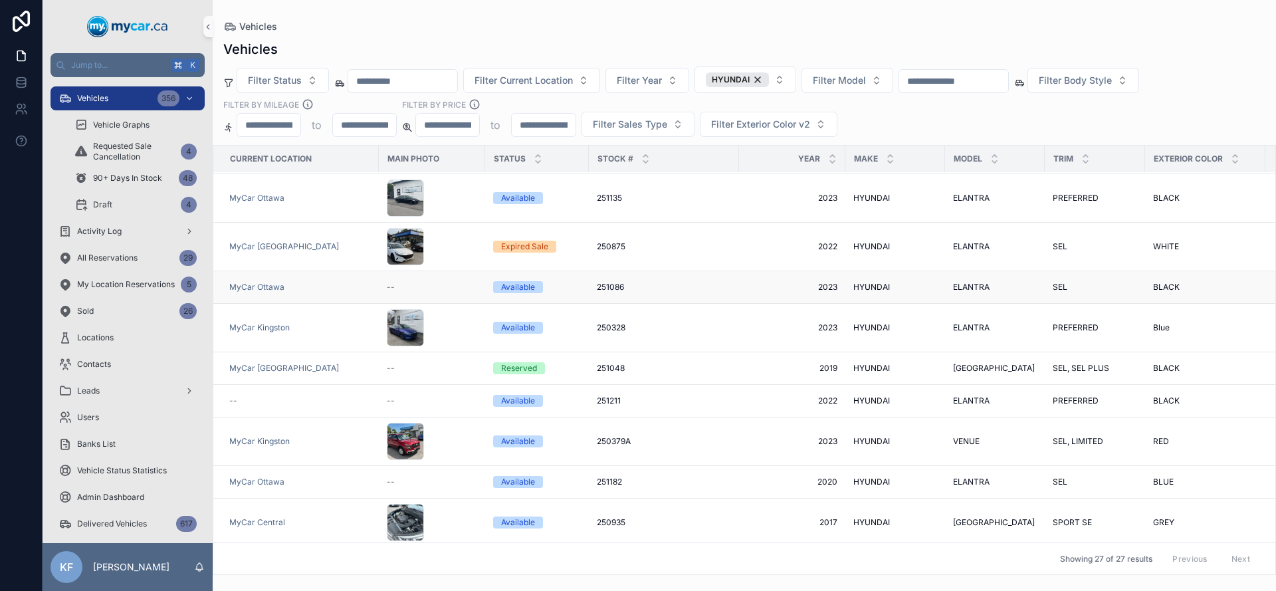
click at [532, 281] on div "Available" at bounding box center [518, 287] width 34 height 12
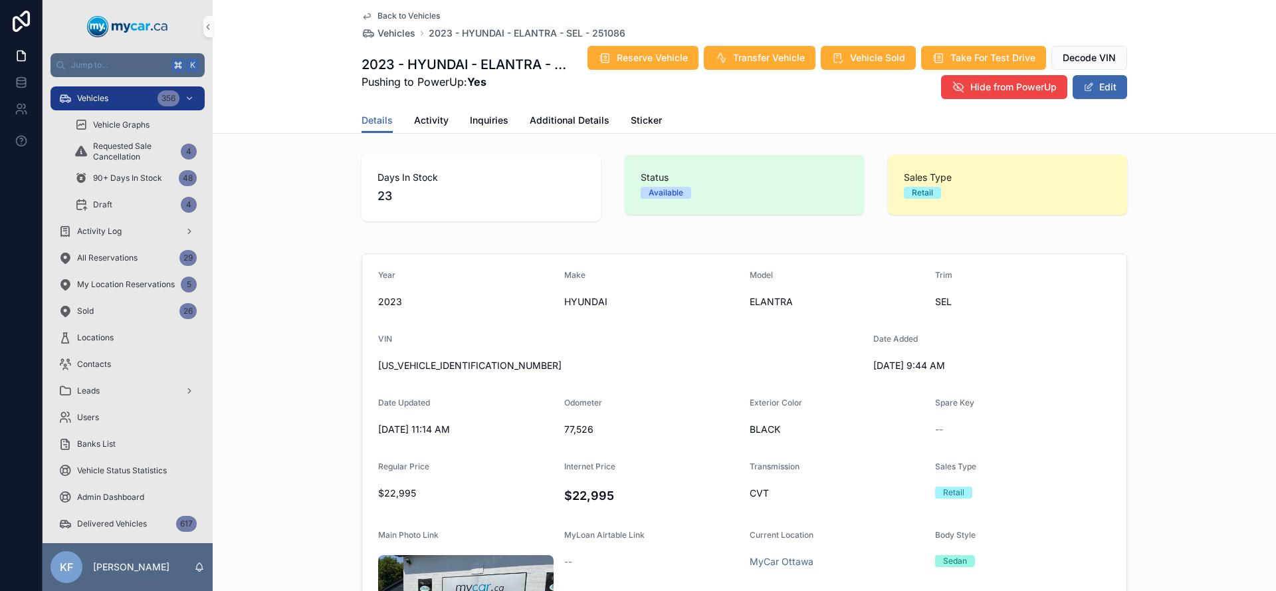
click at [405, 367] on span "KMHLM4AG3PU573574" at bounding box center [620, 365] width 485 height 13
copy span "KMHLM4AG3PU573574"
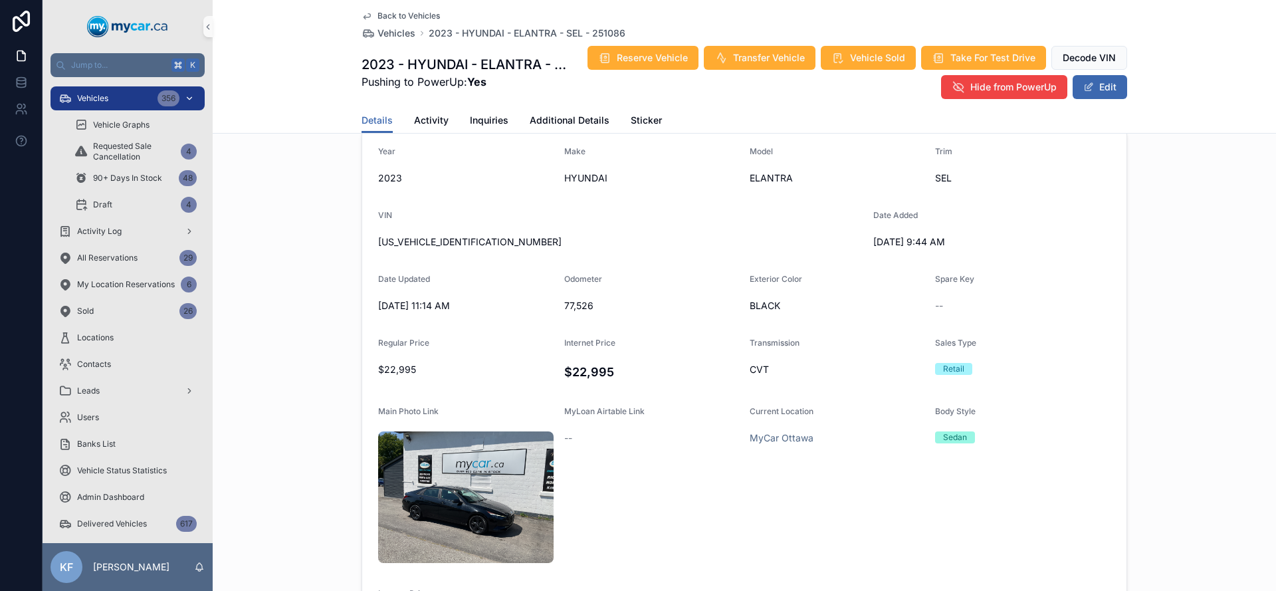
click at [92, 101] on span "Vehicles" at bounding box center [92, 98] width 31 height 11
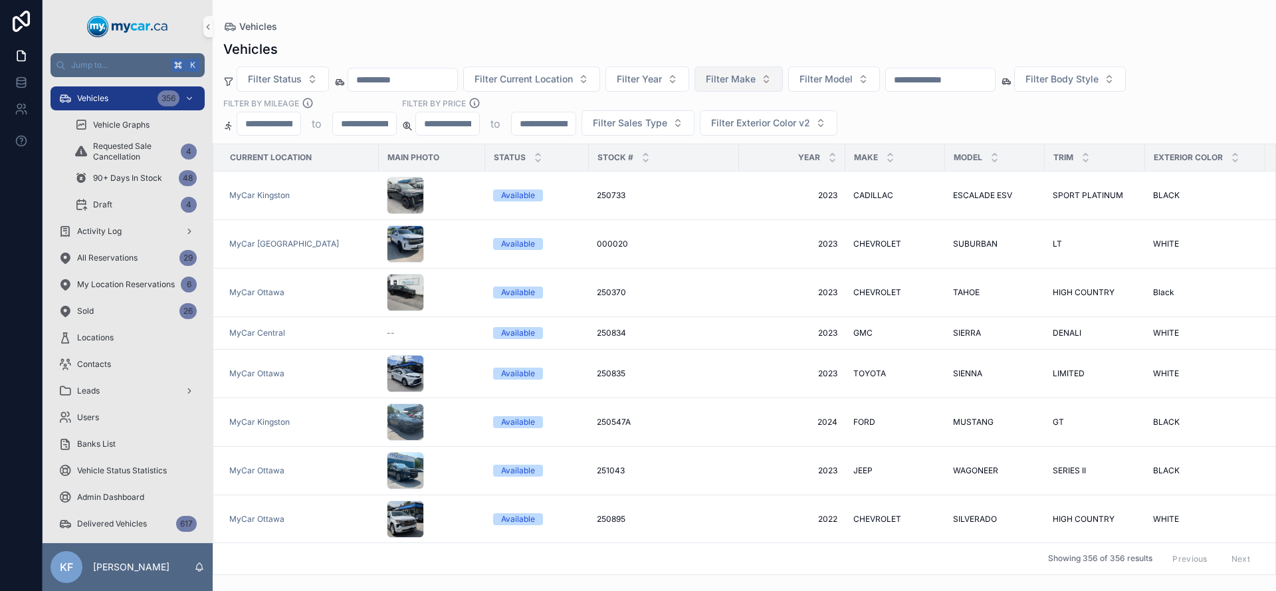
click at [756, 79] on span "Filter Make" at bounding box center [731, 78] width 50 height 13
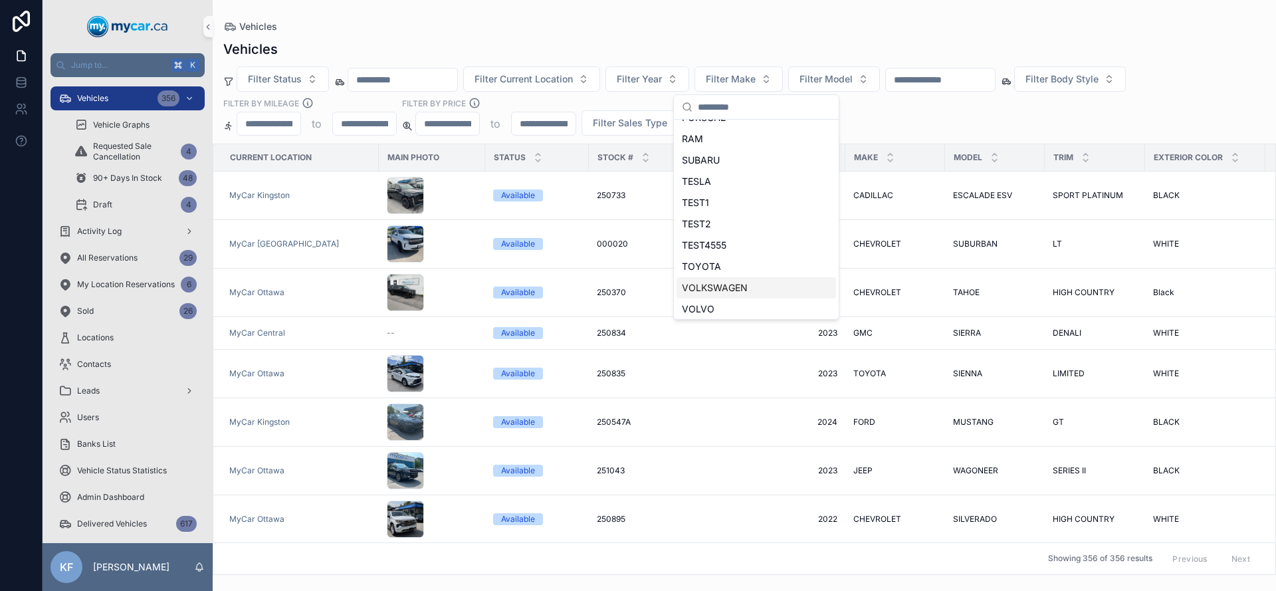
scroll to position [635, 0]
click at [724, 263] on div "TOYOTA" at bounding box center [757, 263] width 160 height 21
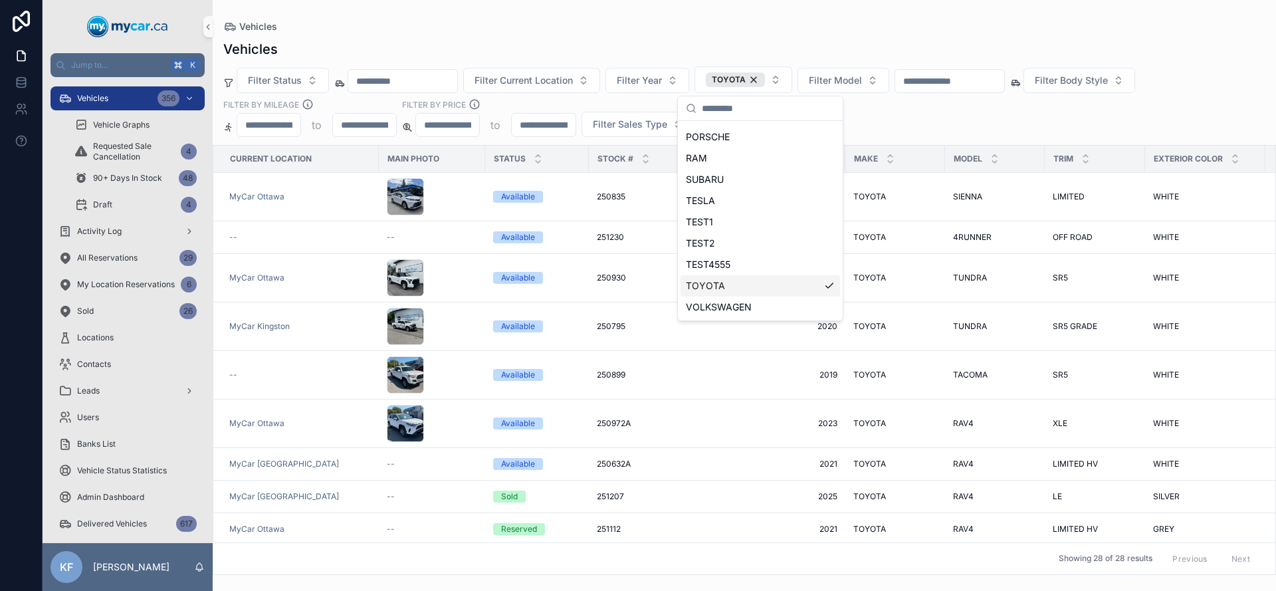
scroll to position [657, 0]
click at [613, 32] on div "Vehicles Filter Status Filter Current Location Filter Year TOYOTA Filter Model …" at bounding box center [744, 303] width 1063 height 543
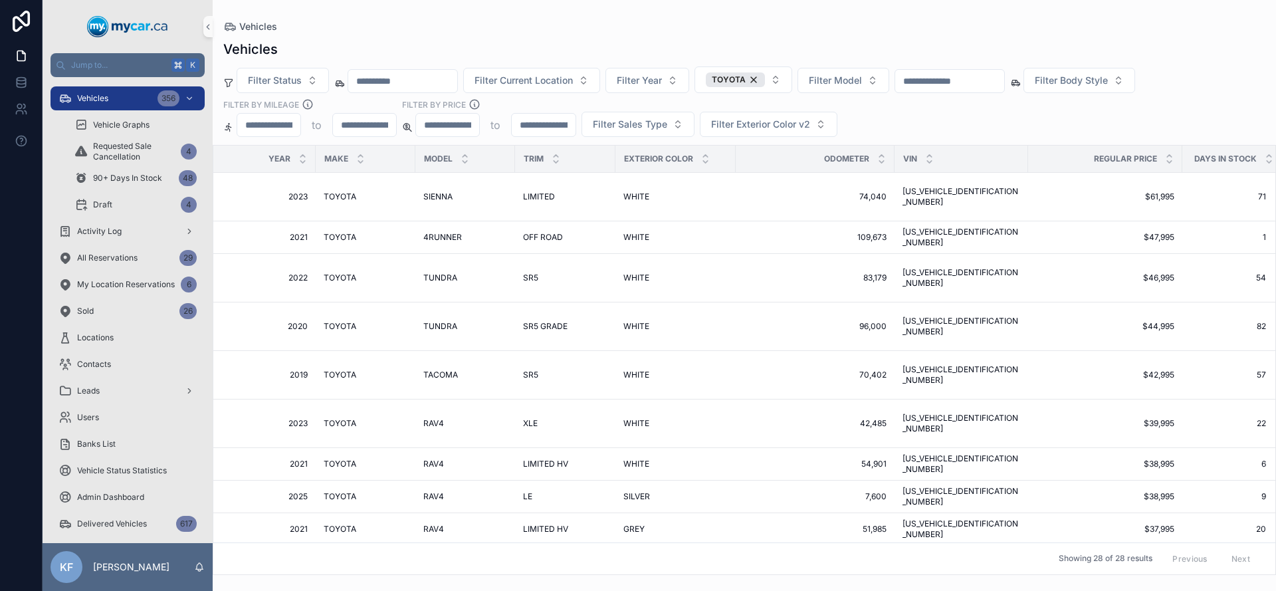
scroll to position [0, 537]
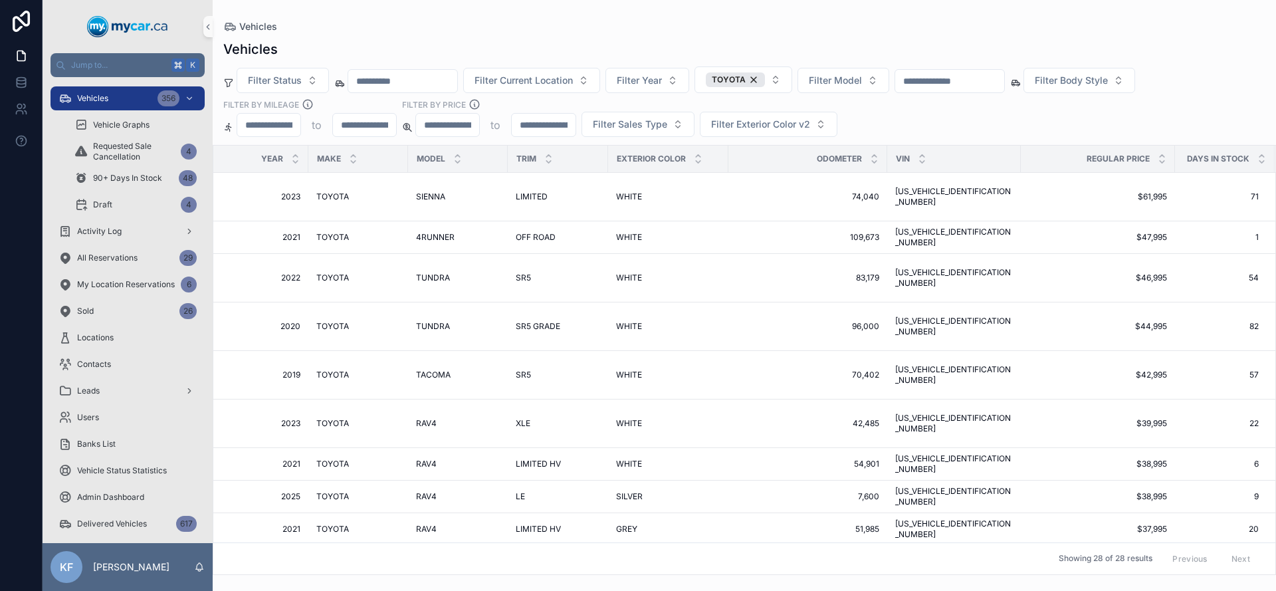
click at [107, 102] on span "Vehicles" at bounding box center [92, 98] width 31 height 11
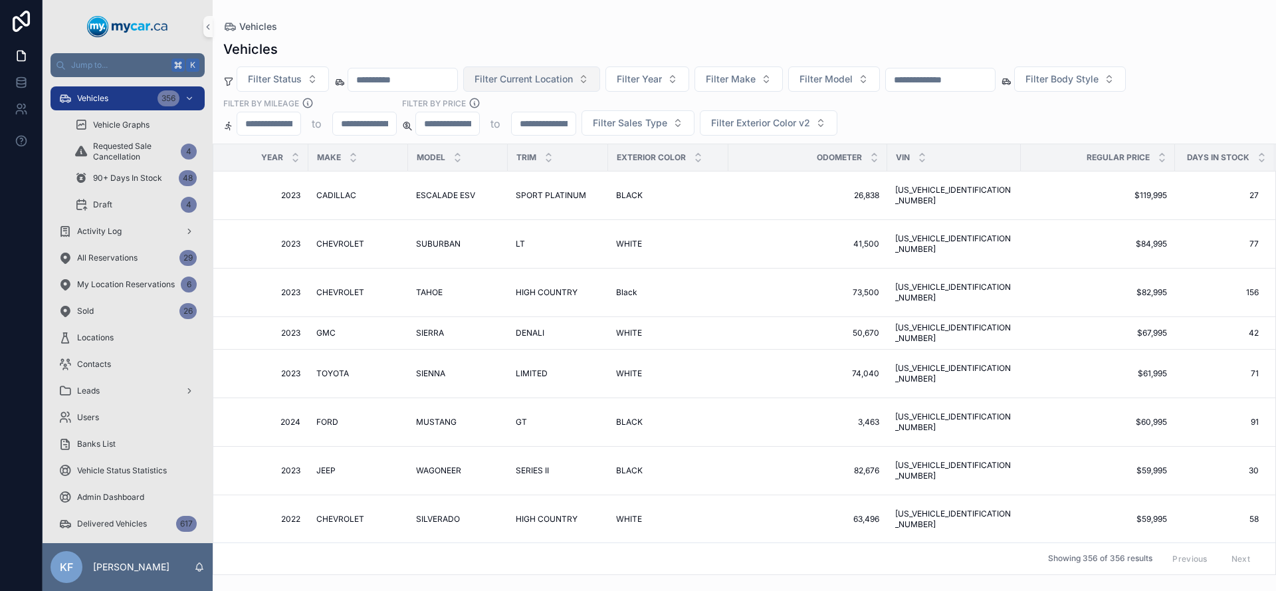
click at [519, 77] on span "Filter Current Location" at bounding box center [524, 78] width 98 height 13
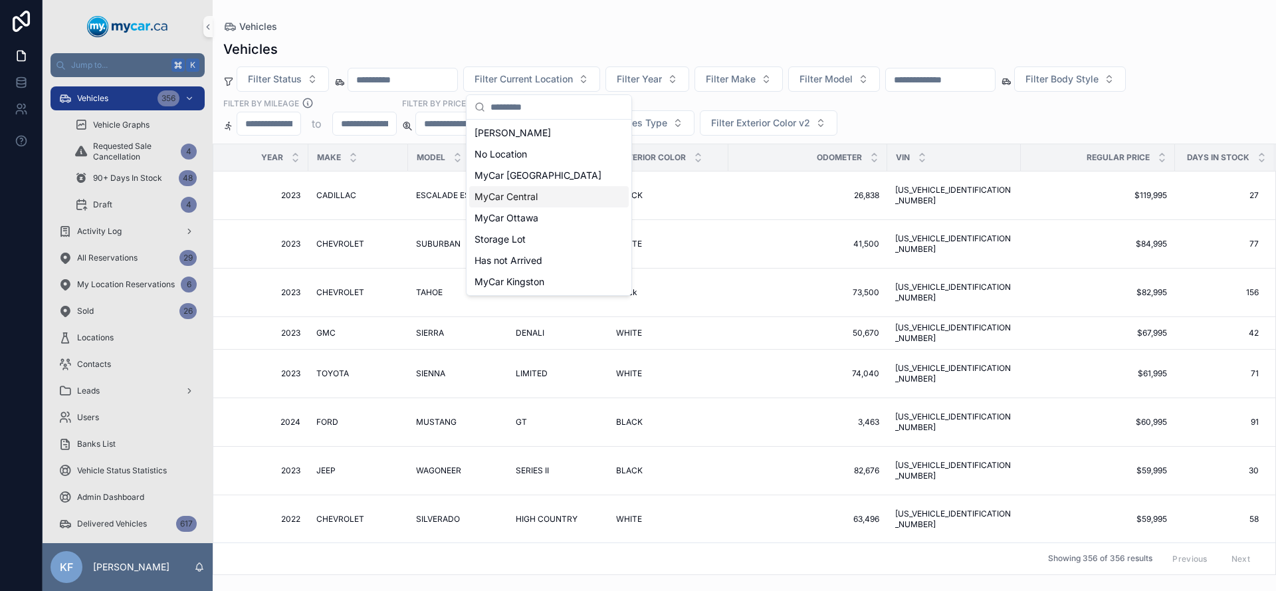
click at [529, 195] on span "MyCar Central" at bounding box center [506, 196] width 63 height 13
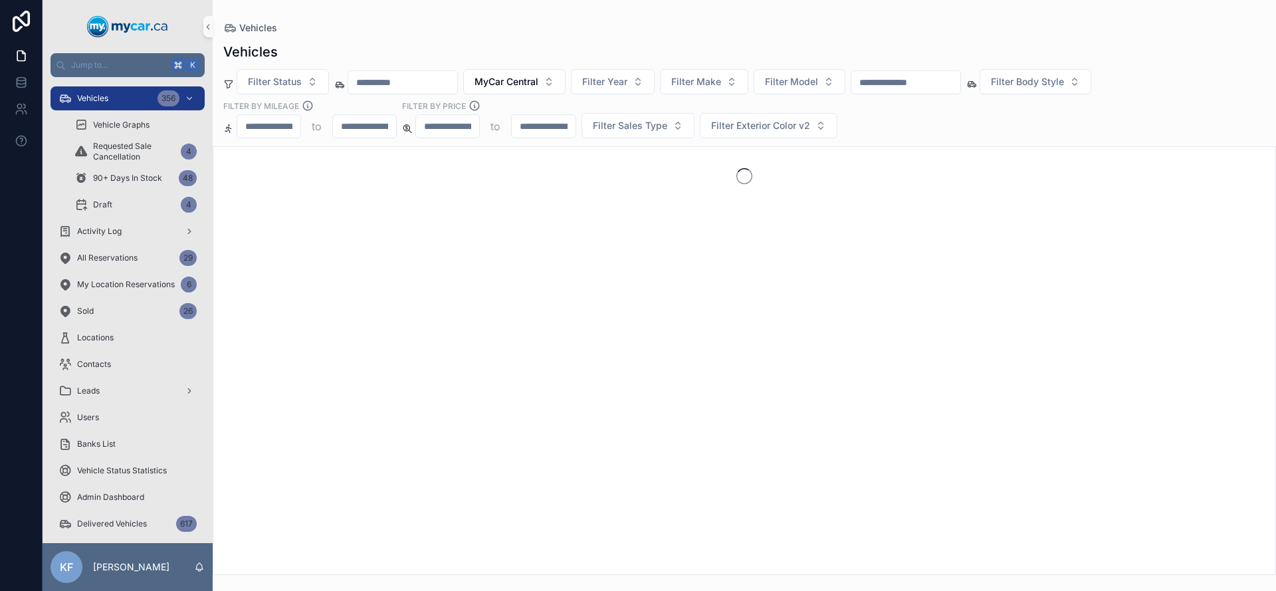
click at [600, 18] on div "Vehicles Vehicles Filter Status MyCar Central Filter Year Filter Make Filter Mo…" at bounding box center [744, 287] width 1063 height 575
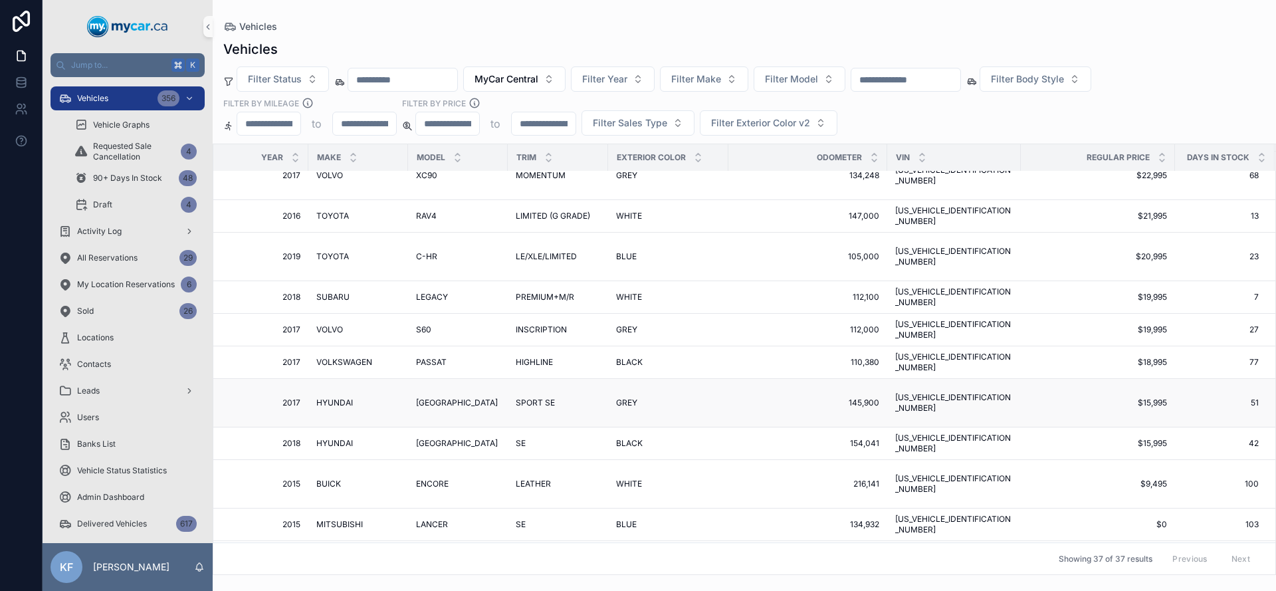
scroll to position [878, 537]
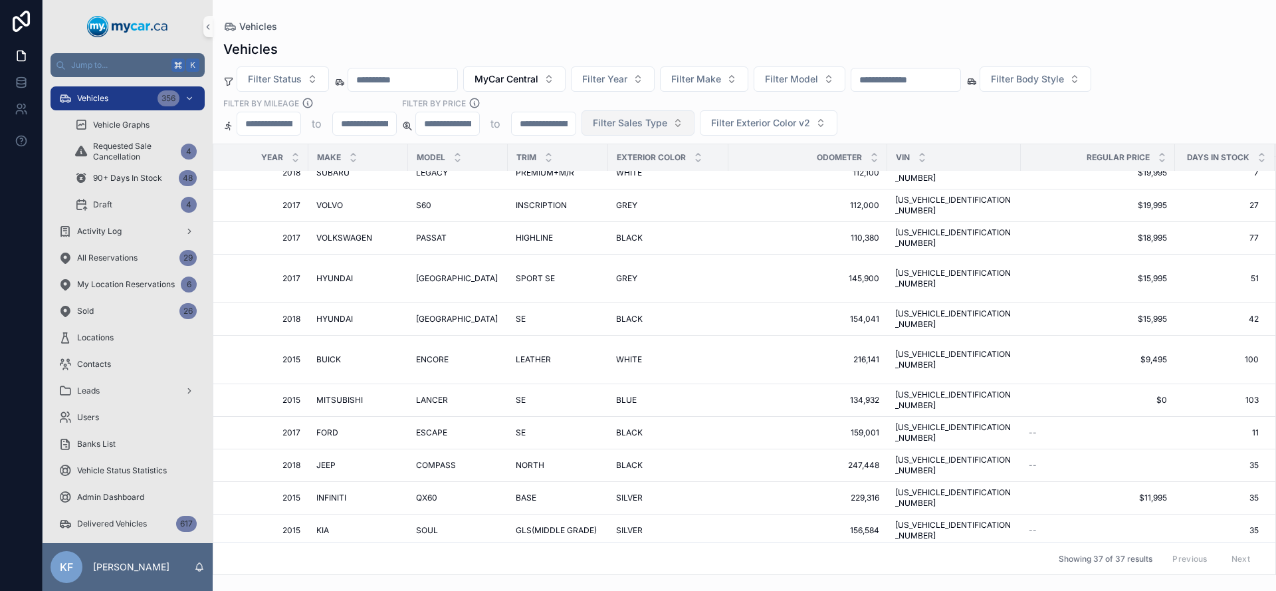
click at [641, 126] on span "Filter Sales Type" at bounding box center [630, 122] width 74 height 13
click at [582, 193] on div "Retail" at bounding box center [638, 197] width 160 height 21
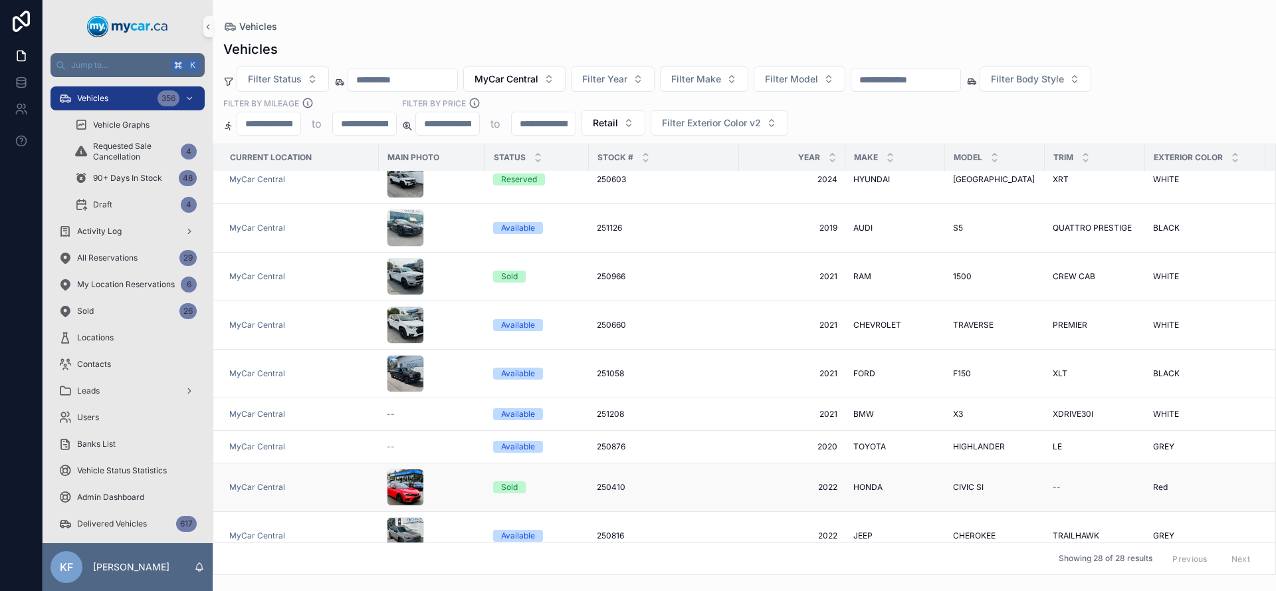
scroll to position [18, 0]
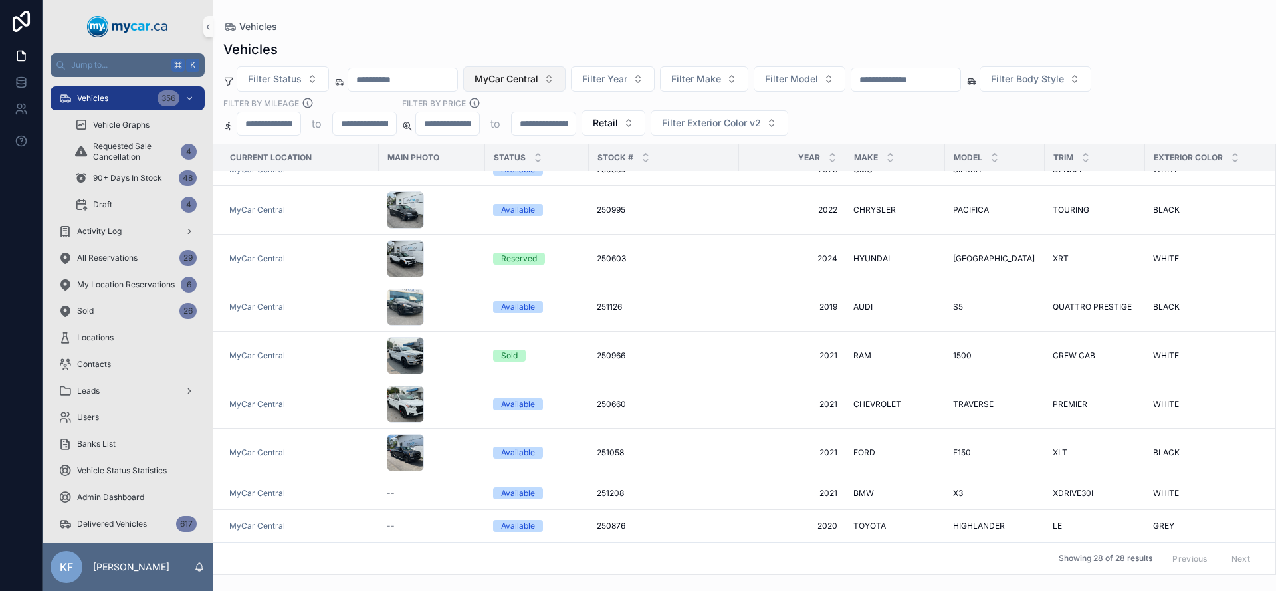
click at [546, 68] on button "MyCar Central" at bounding box center [514, 78] width 102 height 25
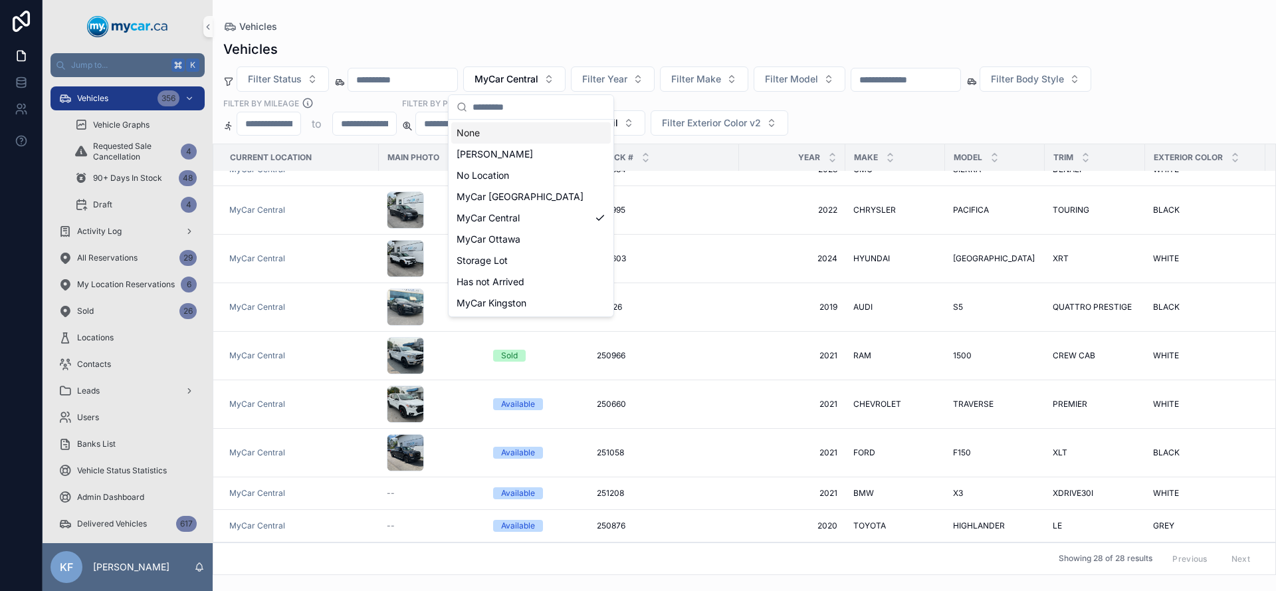
drag, startPoint x: 525, startPoint y: 130, endPoint x: 560, endPoint y: 116, distance: 37.3
click at [525, 130] on div "None" at bounding box center [531, 132] width 160 height 21
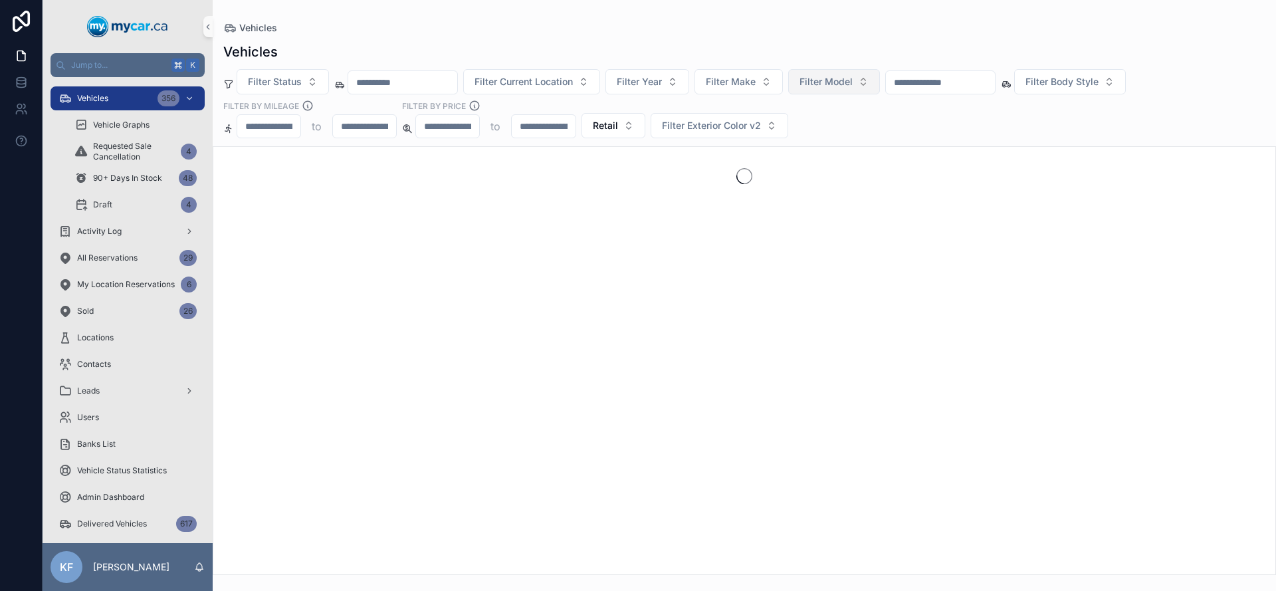
click at [813, 79] on button "Filter Model" at bounding box center [834, 81] width 92 height 25
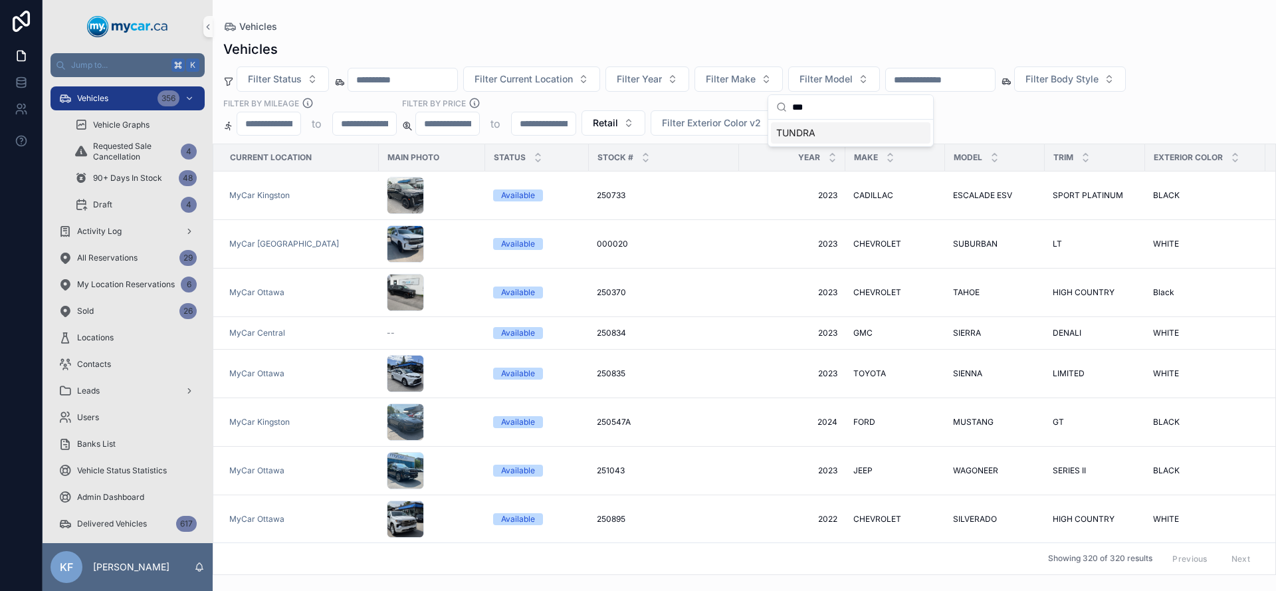
type input "***"
click at [796, 126] on span "TUNDRA" at bounding box center [795, 132] width 39 height 13
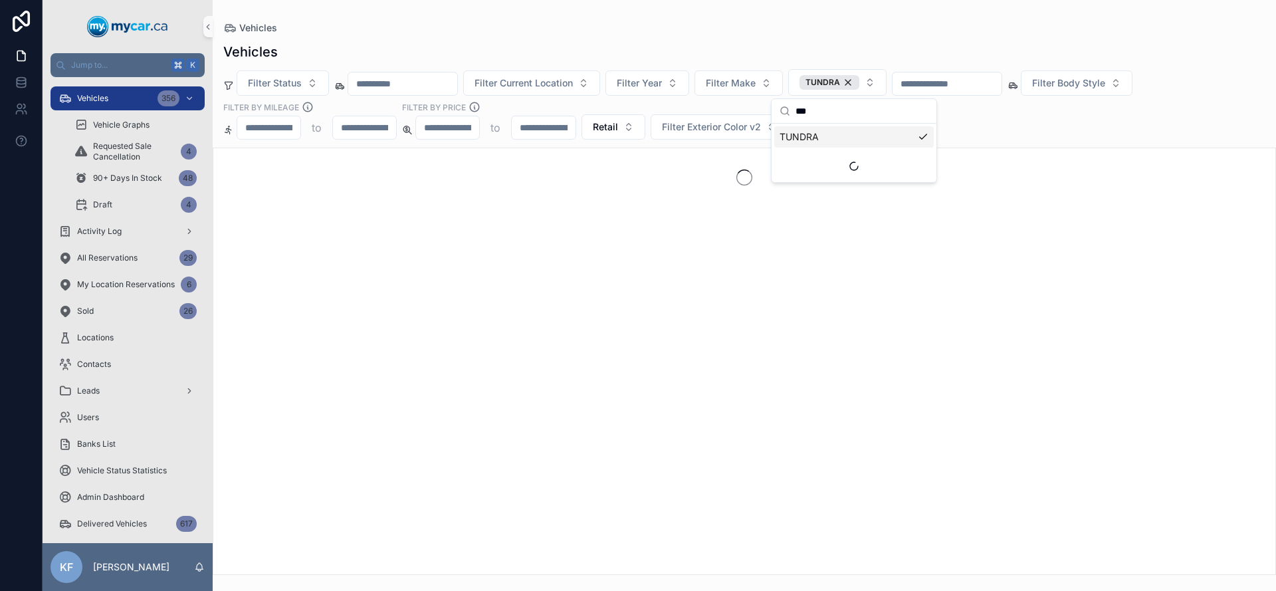
click at [772, 48] on div "Vehicles" at bounding box center [744, 52] width 1042 height 19
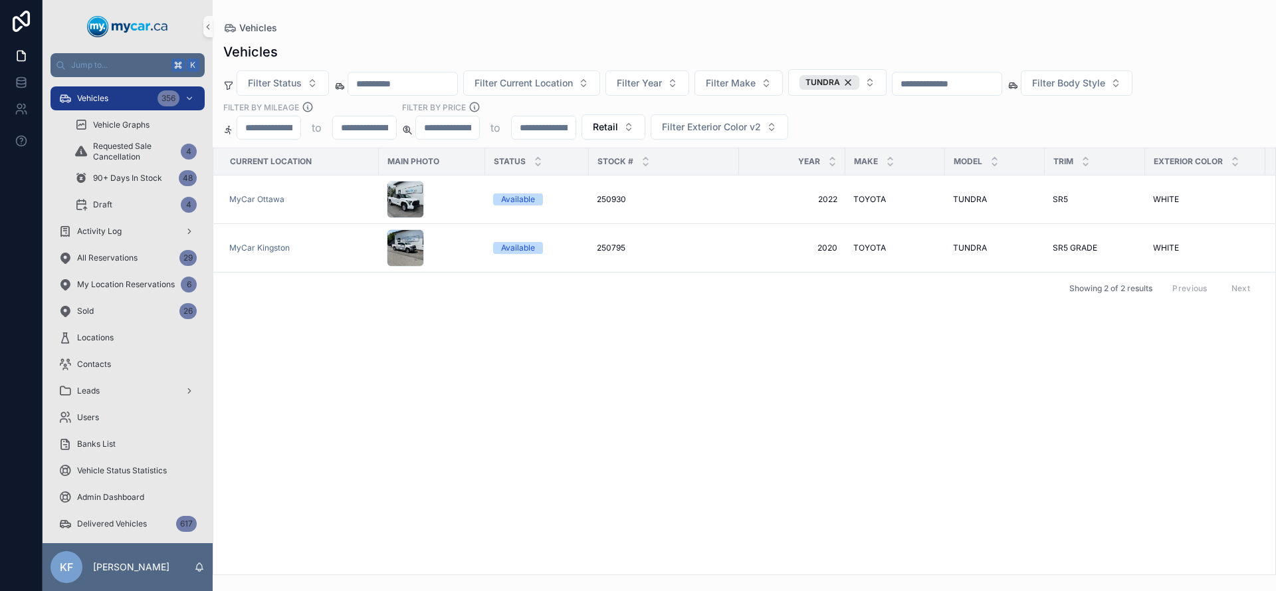
click at [598, 567] on div "Current Location Main Photo Status Stock # Year Make Model Trim Exterior Color …" at bounding box center [744, 361] width 1062 height 426
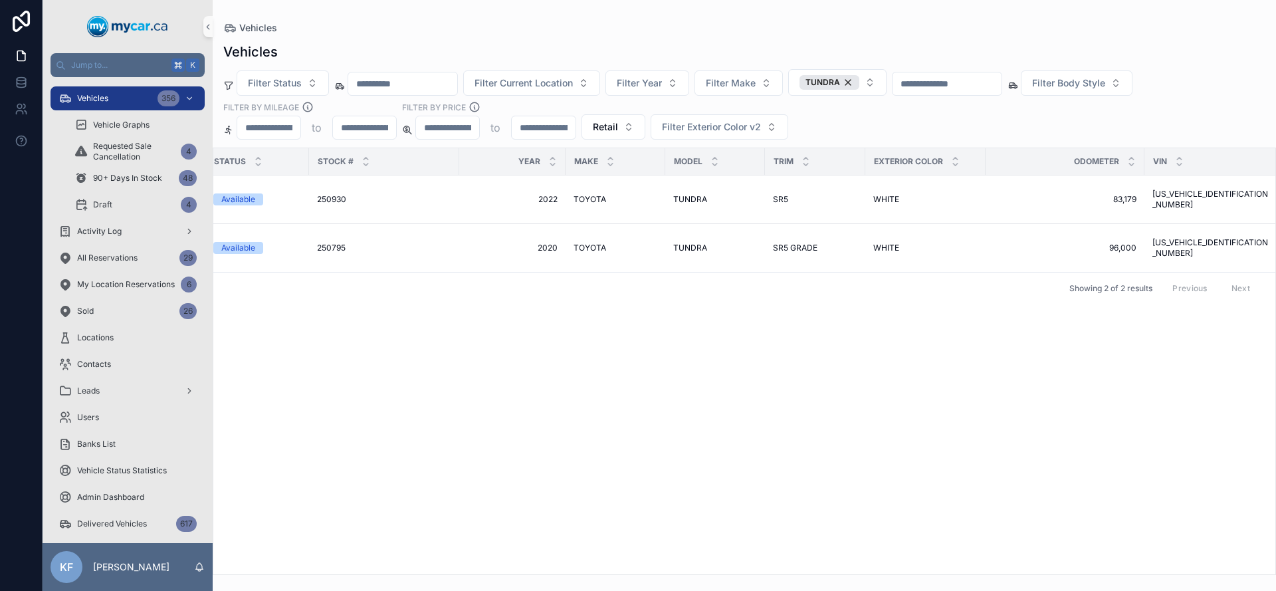
scroll to position [0, 286]
click at [114, 96] on div "Vehicles 356" at bounding box center [127, 98] width 138 height 21
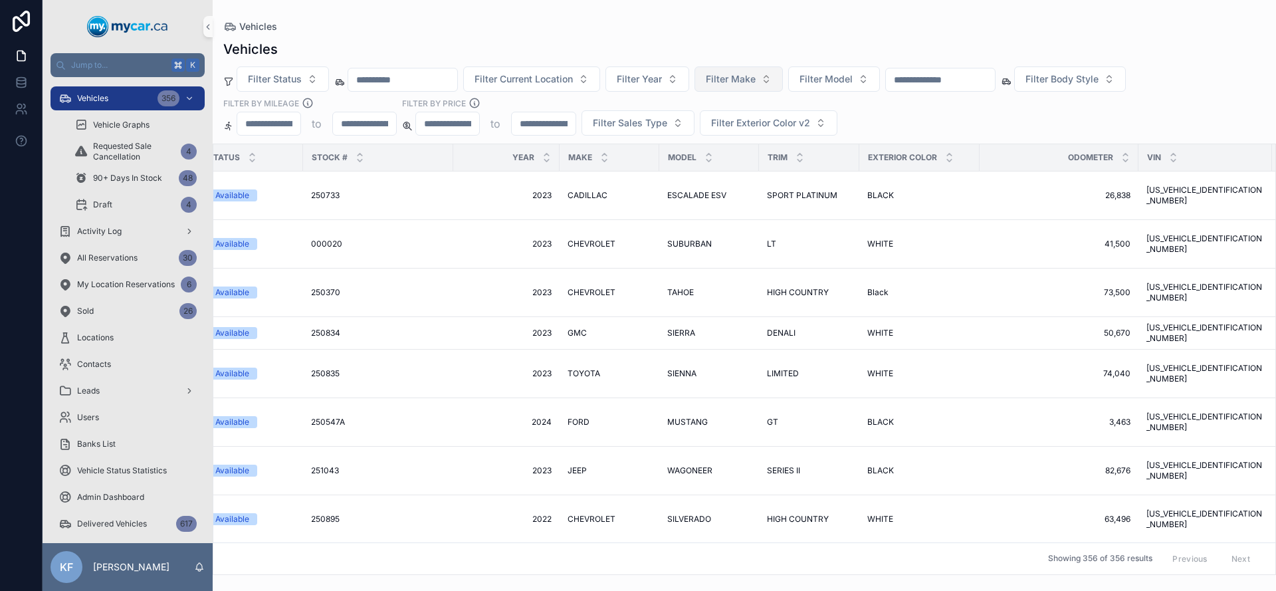
click at [749, 81] on span "Filter Make" at bounding box center [731, 78] width 50 height 13
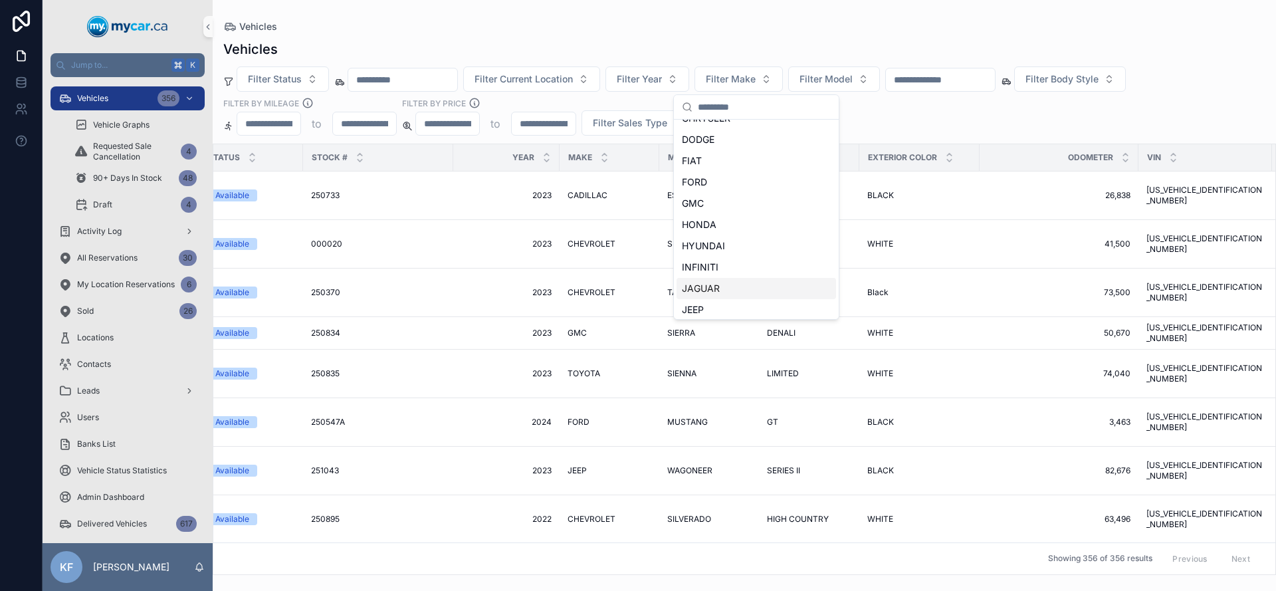
scroll to position [221, 0]
click at [714, 233] on span "HYUNDAI" at bounding box center [703, 231] width 43 height 13
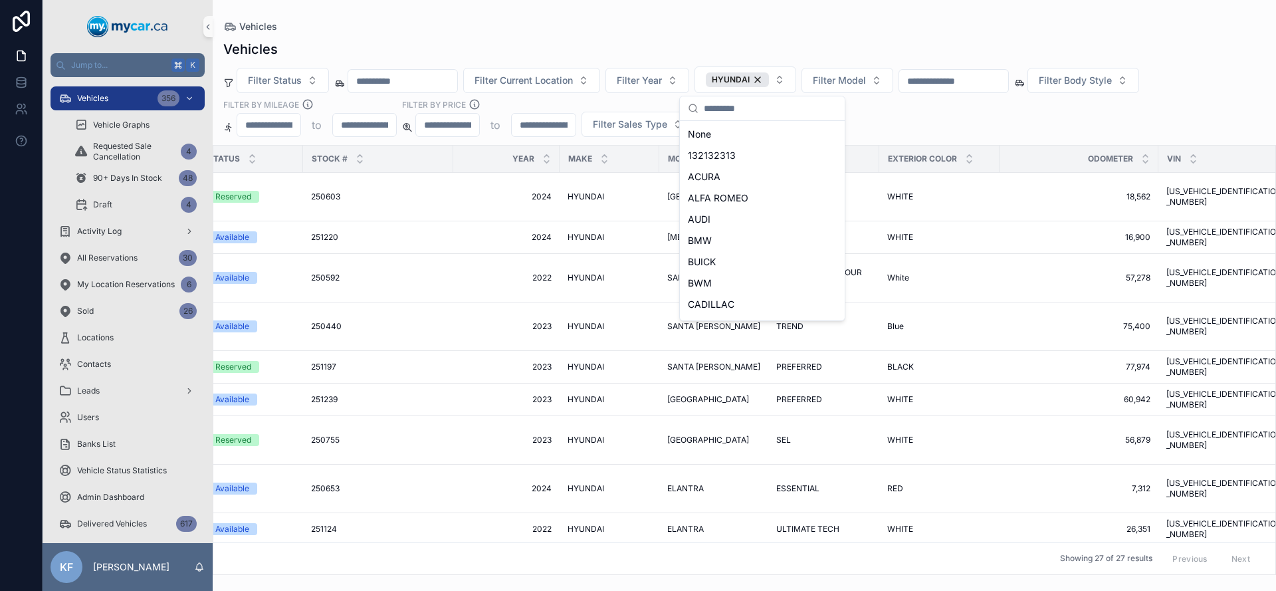
click at [685, 29] on div "Vehicles" at bounding box center [744, 26] width 1042 height 11
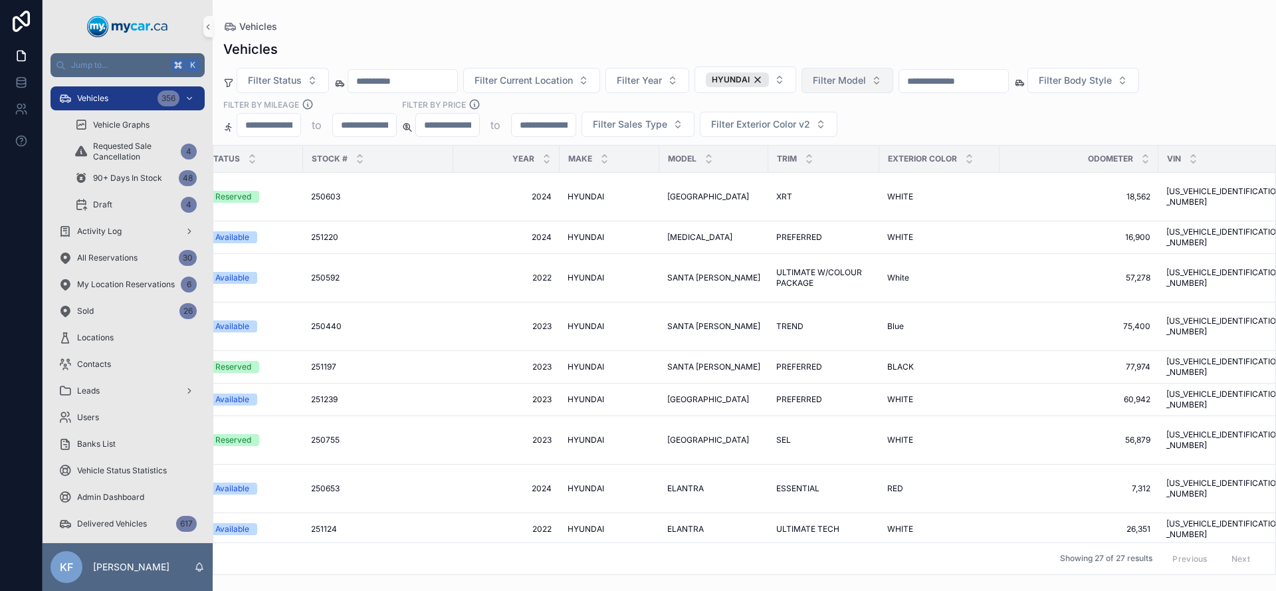
click at [866, 83] on span "Filter Model" at bounding box center [839, 80] width 53 height 13
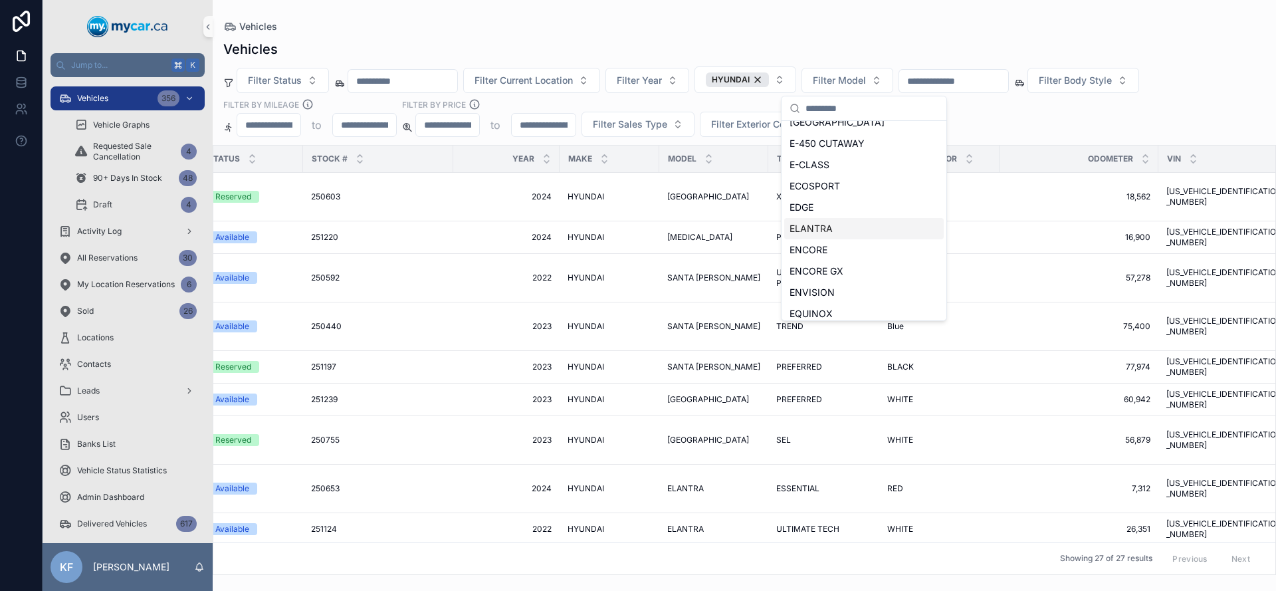
click at [842, 225] on div "ELANTRA" at bounding box center [864, 228] width 160 height 21
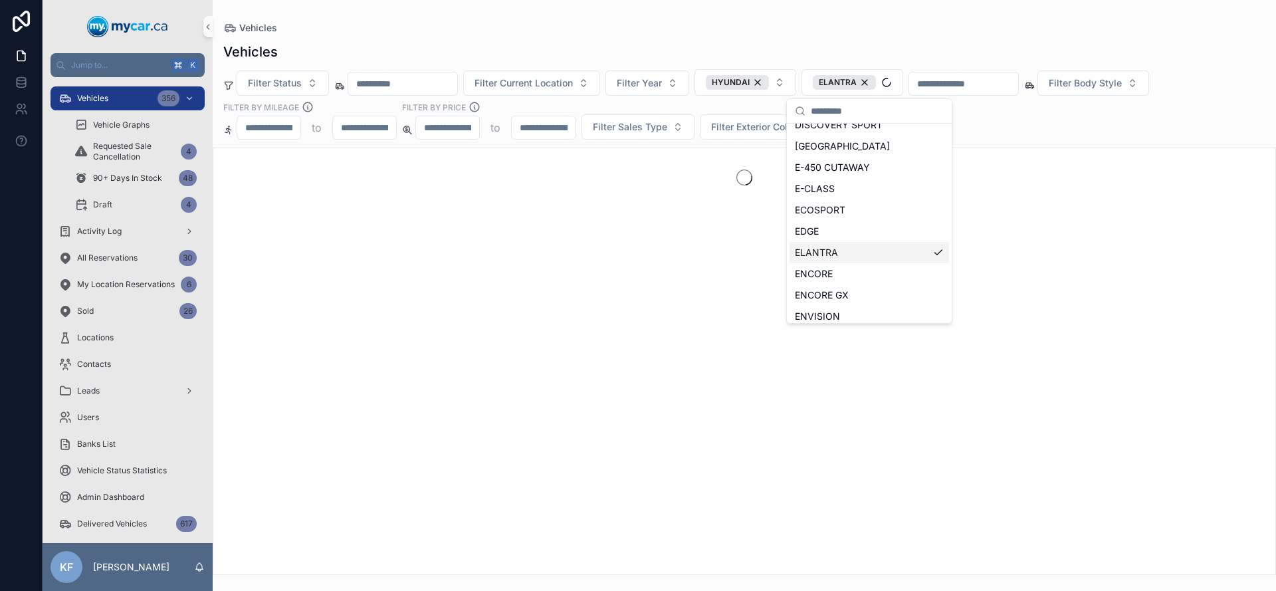
scroll to position [1331, 0]
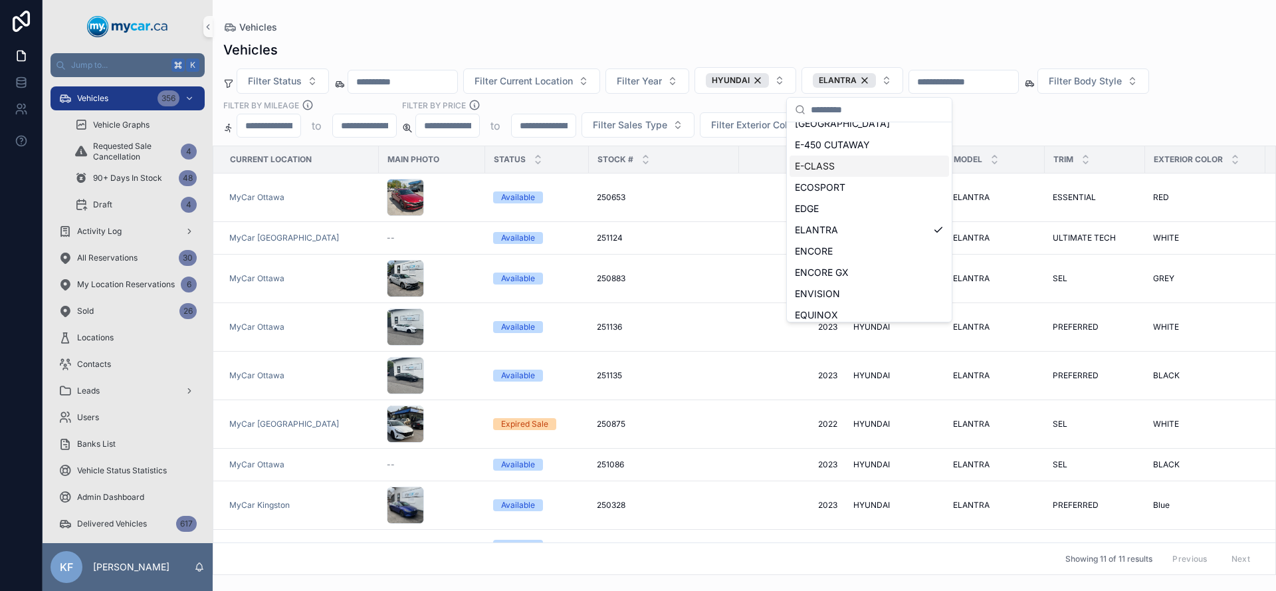
click at [1027, 120] on div "Filter Status Filter Current Location Filter Year HYUNDAI ELANTRA Filter Body S…" at bounding box center [744, 102] width 1063 height 70
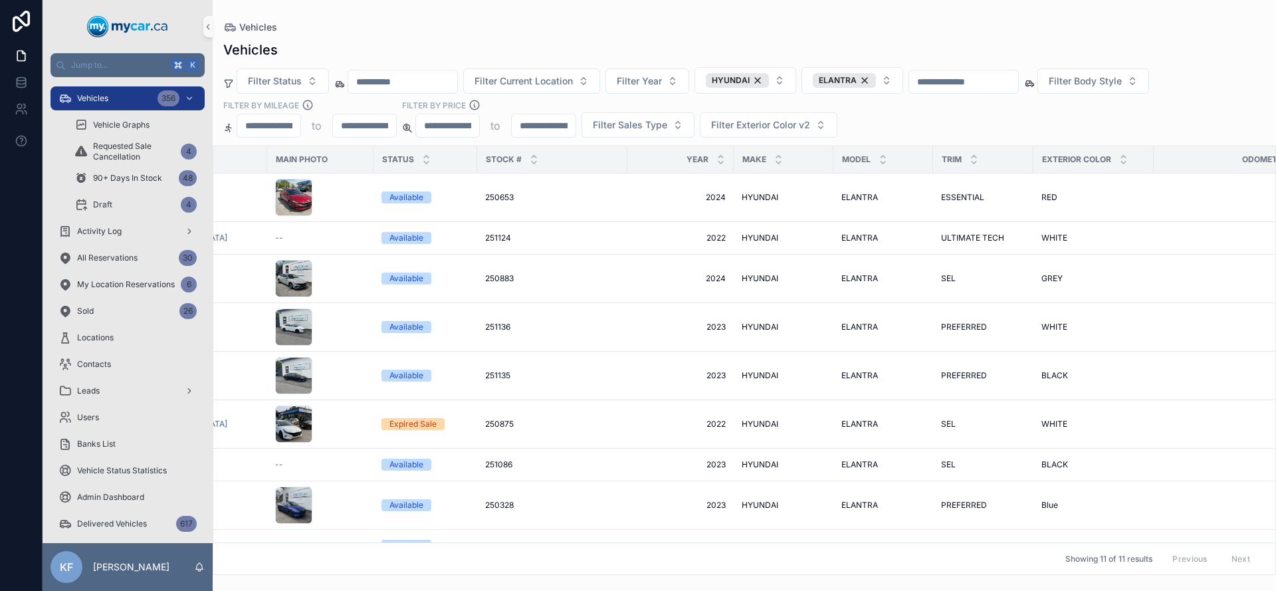
scroll to position [0, 79]
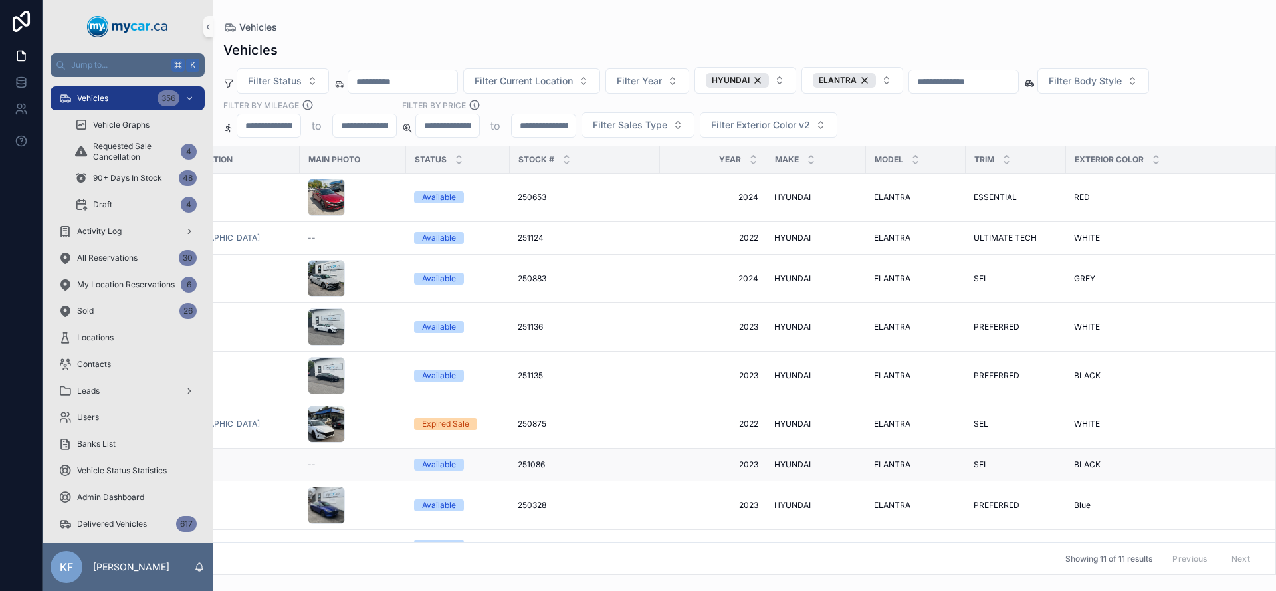
click at [454, 459] on div "Available" at bounding box center [439, 465] width 34 height 12
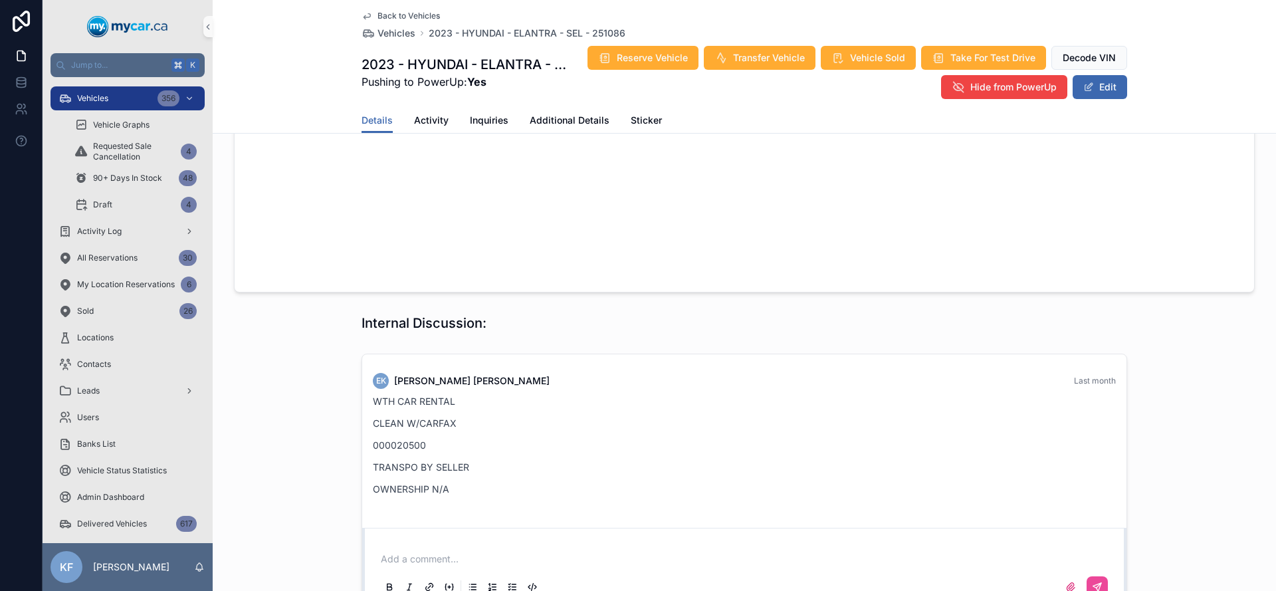
scroll to position [1192, 0]
drag, startPoint x: 454, startPoint y: 284, endPoint x: 340, endPoint y: 290, distance: 114.5
click at [340, 347] on div "EK Erin Kohlsmith Last month WTH CAR RENTAL CLEAN W/CARFAX 000020500 TRANSPO BY…" at bounding box center [744, 480] width 1063 height 266
click at [383, 393] on div "WTH CAR RENTAL CLEAN W/CARFAX 000020500 TRANSPO BY SELLER OWNERSHIP N/A" at bounding box center [744, 444] width 743 height 102
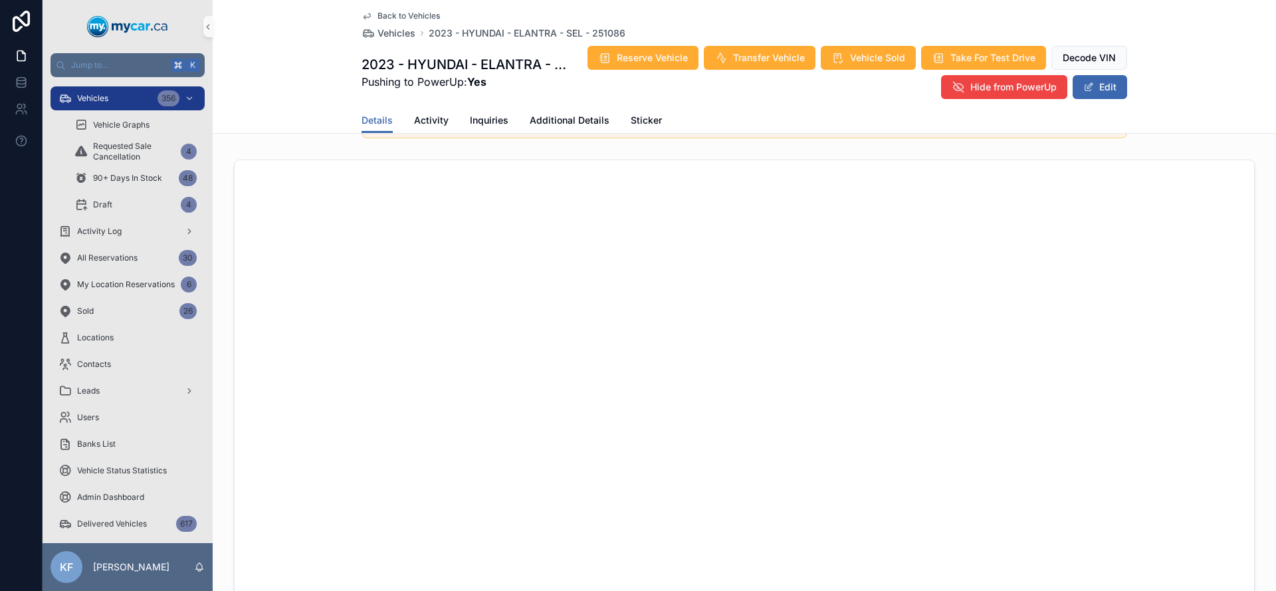
scroll to position [673, 0]
